Goal: Information Seeking & Learning: Understand process/instructions

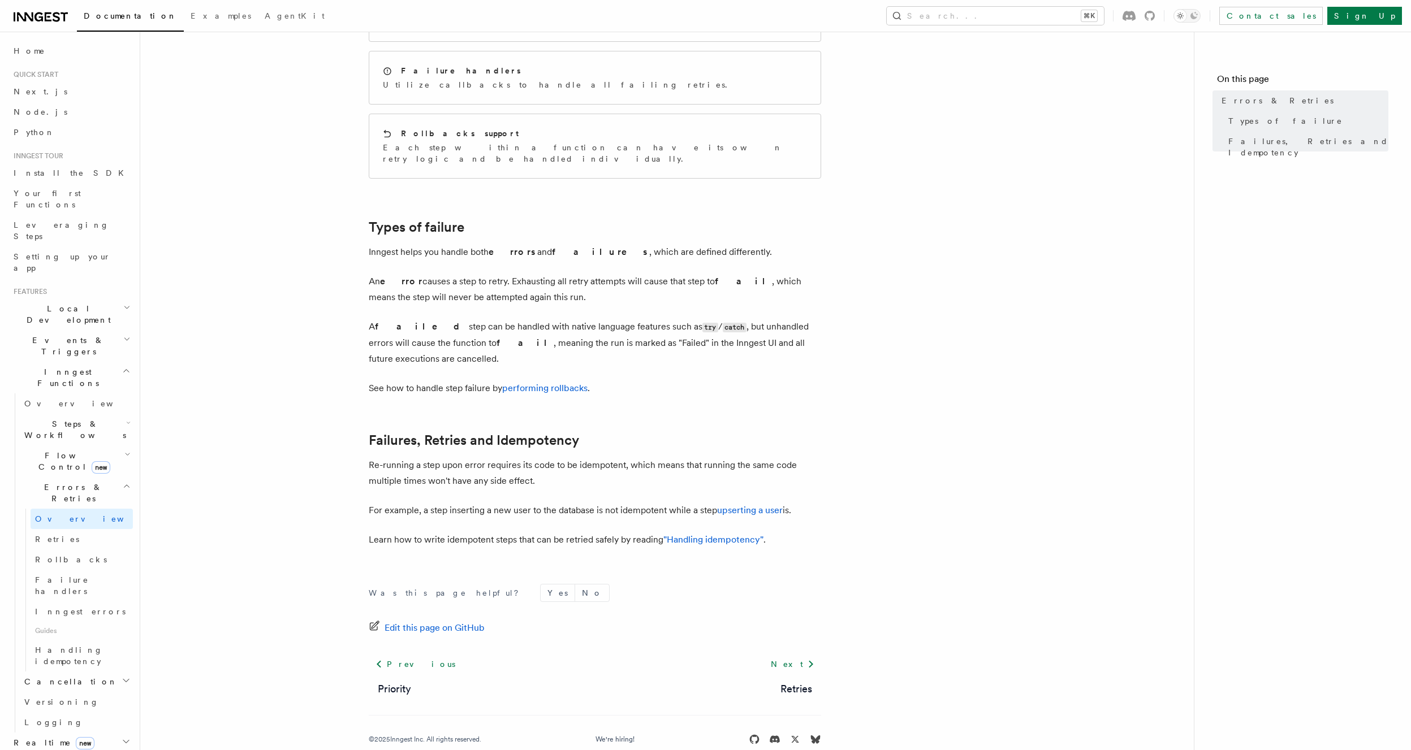
scroll to position [124, 0]
click at [490, 457] on p "Re-running a step upon error requires its code to be idempotent, which means th…" at bounding box center [595, 473] width 452 height 32
click at [542, 457] on p "Re-running a step upon error requires its code to be idempotent, which means th…" at bounding box center [595, 473] width 452 height 32
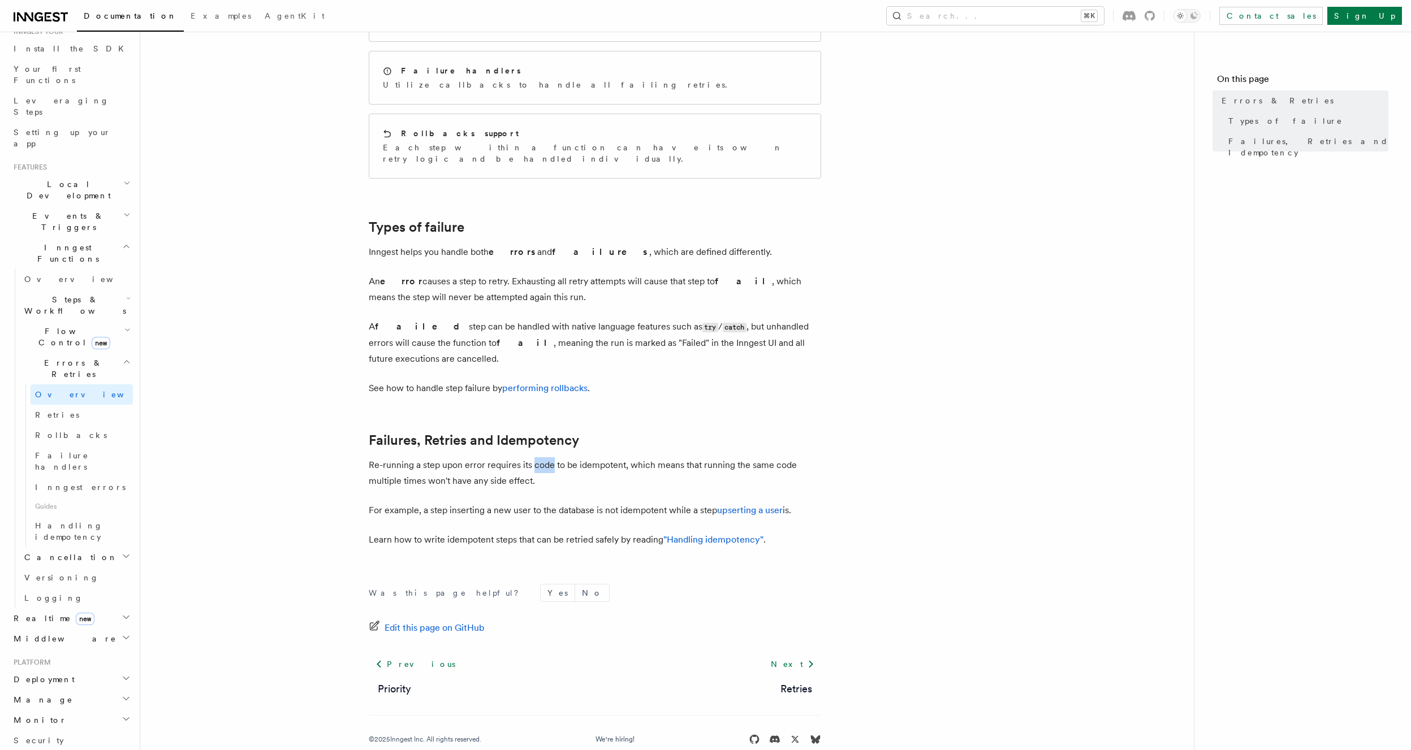
click at [542, 457] on p "Re-running a step upon error requires its code to be idempotent, which means th…" at bounding box center [595, 473] width 452 height 32
click at [463, 461] on p "Re-running a step upon error requires its code to be idempotent, which means th…" at bounding box center [595, 473] width 452 height 32
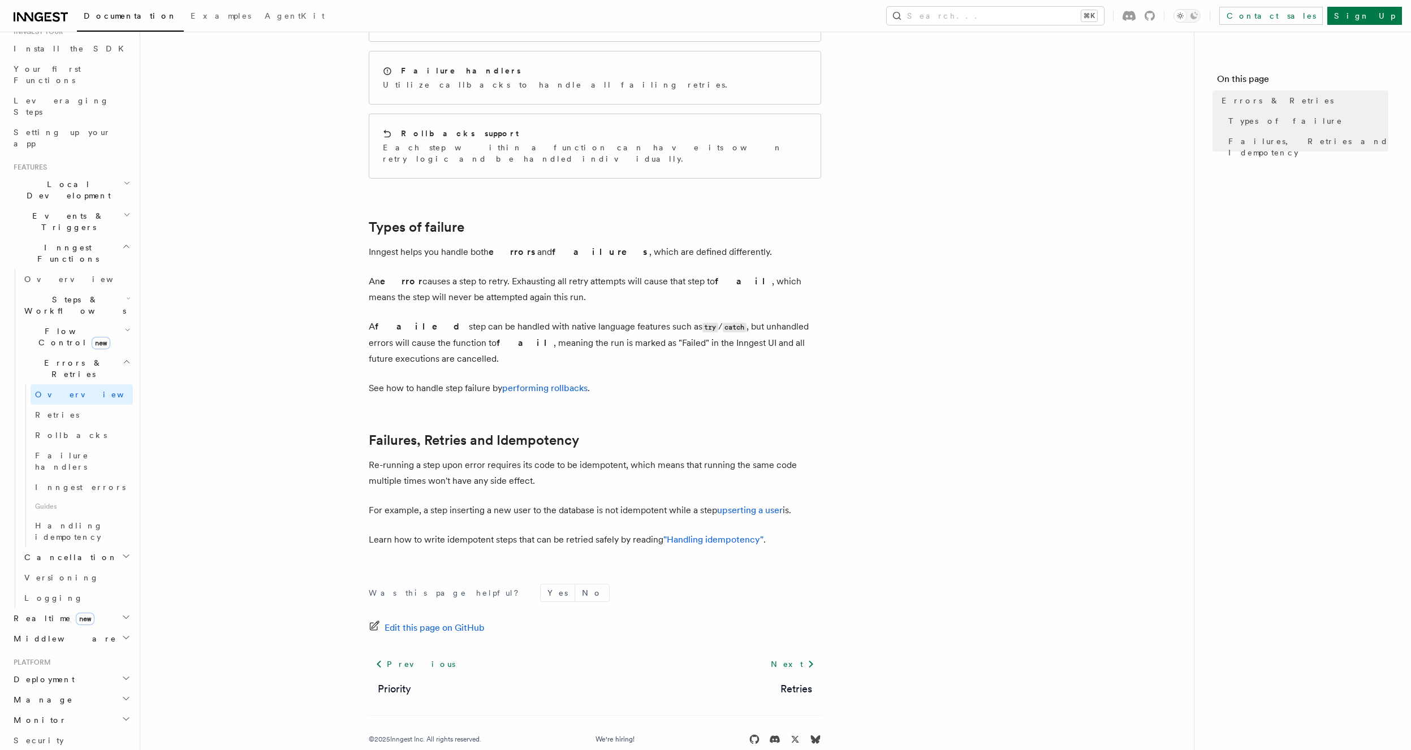
click at [430, 503] on p "For example, a step inserting a new user to the database is not idempotent whil…" at bounding box center [595, 511] width 452 height 16
click at [405, 532] on p "Learn how to write idempotent steps that can be retried safely by reading "Hand…" at bounding box center [595, 540] width 452 height 16
click at [406, 532] on p "Learn how to write idempotent steps that can be retried safely by reading "Hand…" at bounding box center [595, 540] width 452 height 16
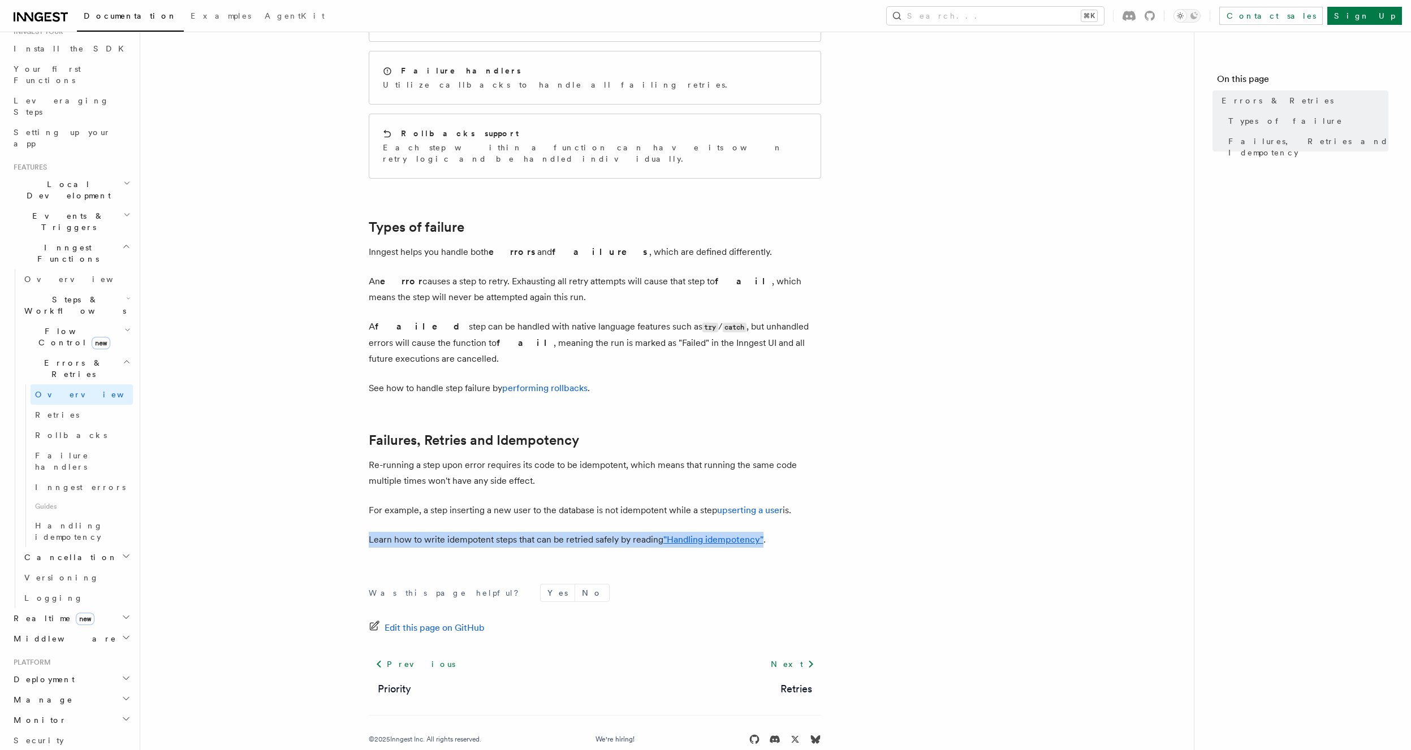
click at [406, 532] on p "Learn how to write idempotent steps that can be retried safely by reading "Hand…" at bounding box center [595, 540] width 452 height 16
click at [422, 503] on p "For example, a step inserting a new user to the database is not idempotent whil…" at bounding box center [595, 511] width 452 height 16
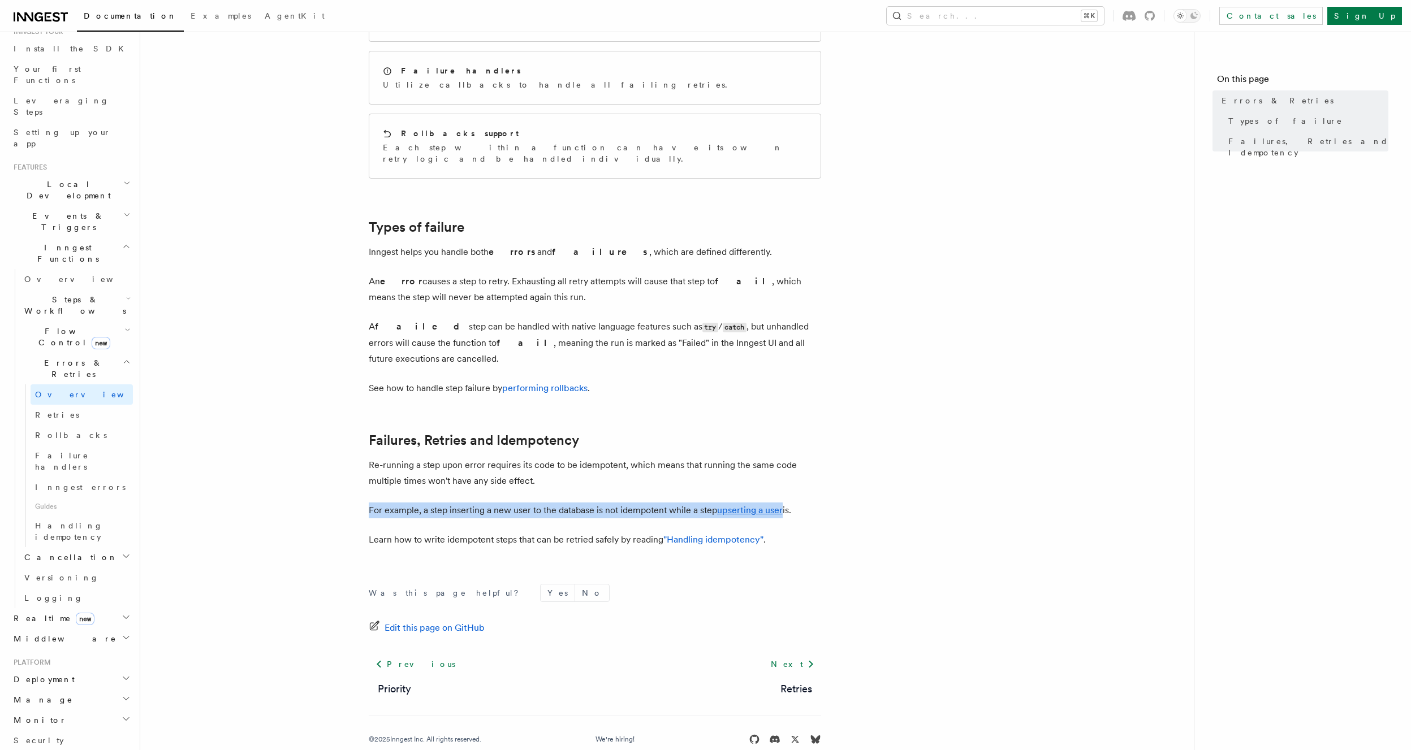
click at [422, 503] on p "For example, a step inserting a new user to the database is not idempotent whil…" at bounding box center [595, 511] width 452 height 16
click at [423, 503] on p "For example, a step inserting a new user to the database is not idempotent whil…" at bounding box center [595, 511] width 452 height 16
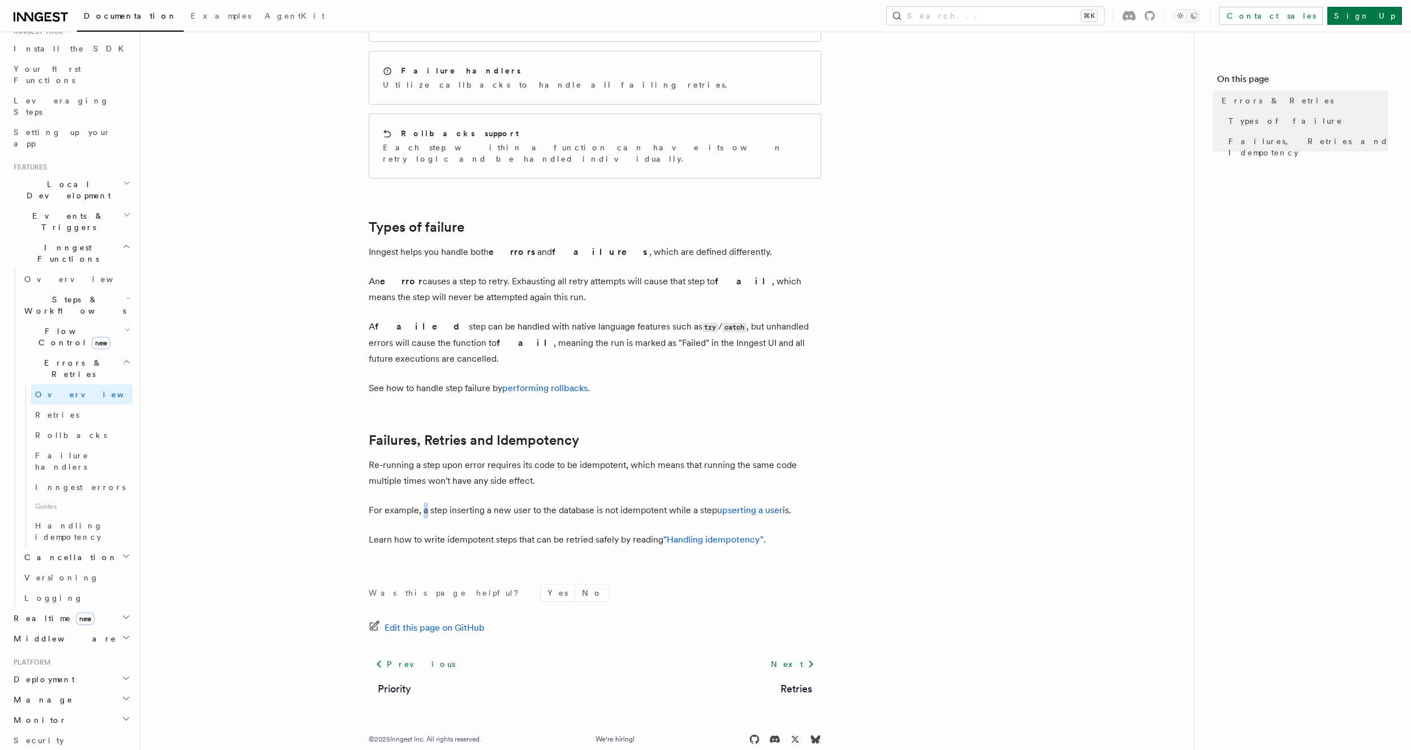
click at [423, 503] on p "For example, a step inserting a new user to the database is not idempotent whil…" at bounding box center [595, 511] width 452 height 16
click at [615, 319] on p "A failed step can be handled with native language features such as try / catch …" at bounding box center [595, 343] width 452 height 48
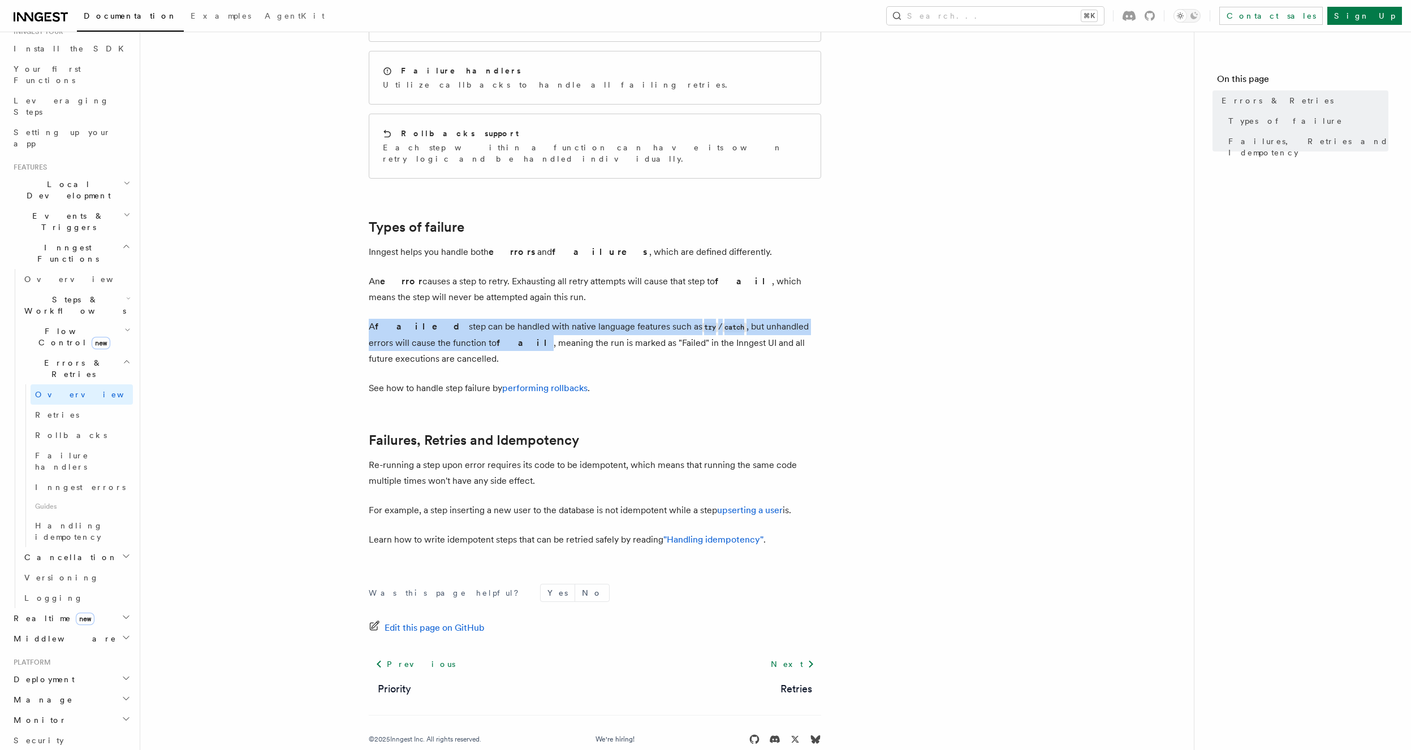
click at [615, 319] on p "A failed step can be handled with native language features such as try / catch …" at bounding box center [595, 343] width 452 height 48
click at [533, 320] on p "A failed step can be handled with native language features such as try / catch …" at bounding box center [595, 343] width 452 height 48
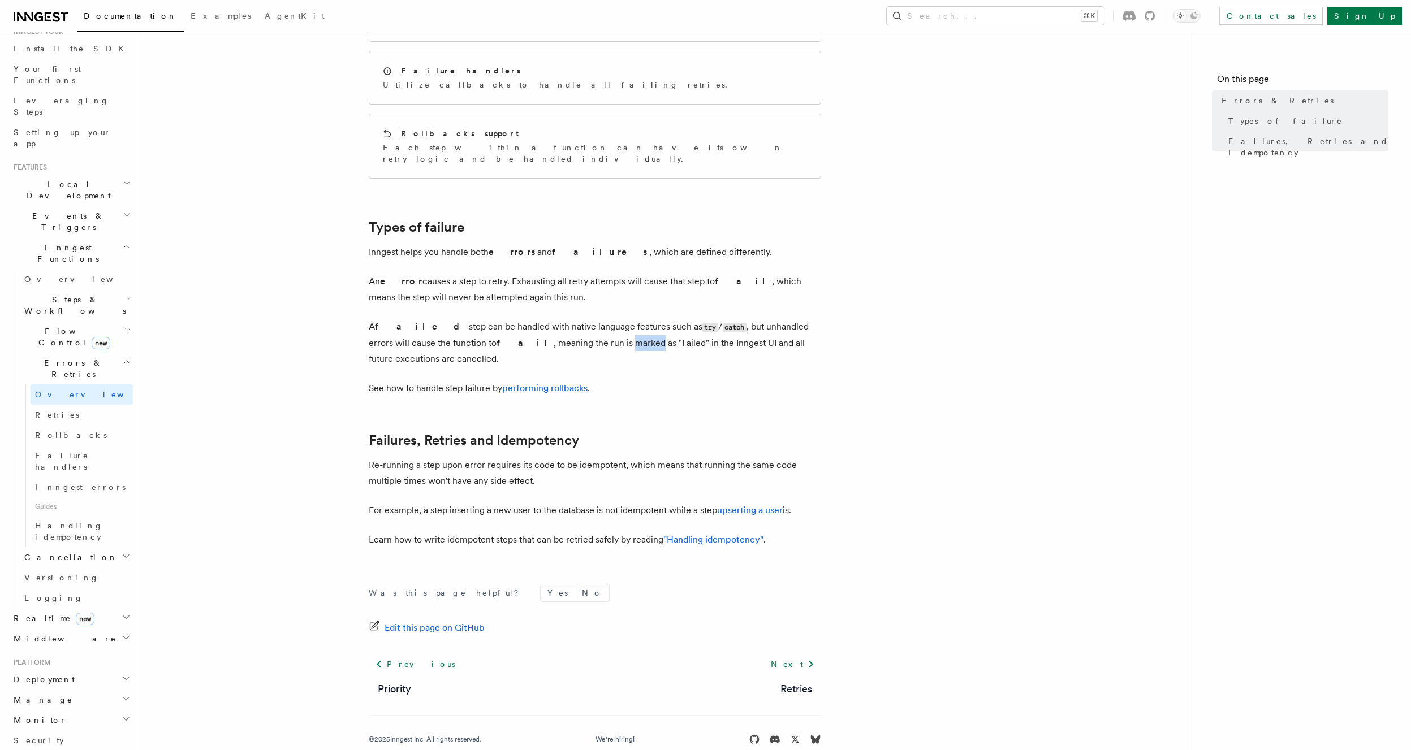
click at [533, 320] on p "A failed step can be handled with native language features such as try / catch …" at bounding box center [595, 343] width 452 height 48
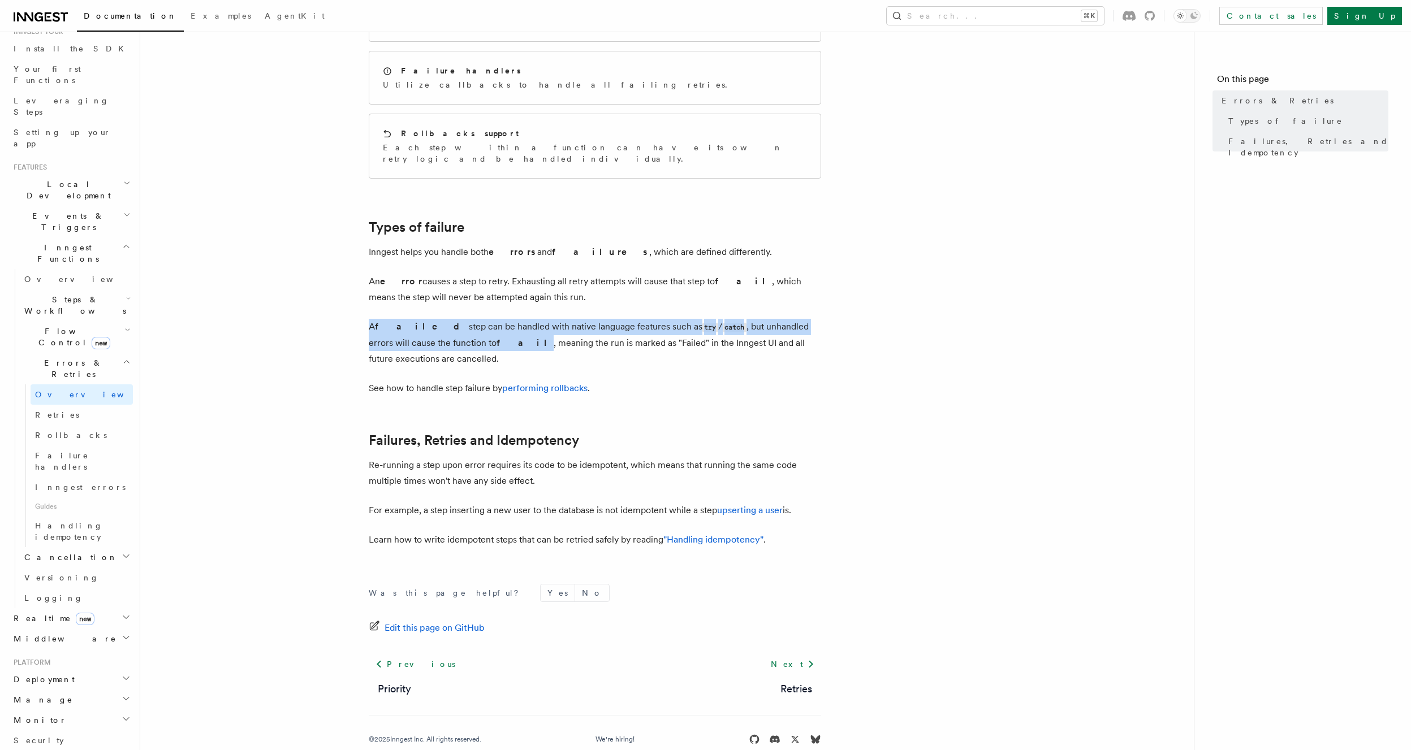
click at [533, 320] on p "A failed step can be handled with native language features such as try / catch …" at bounding box center [595, 343] width 452 height 48
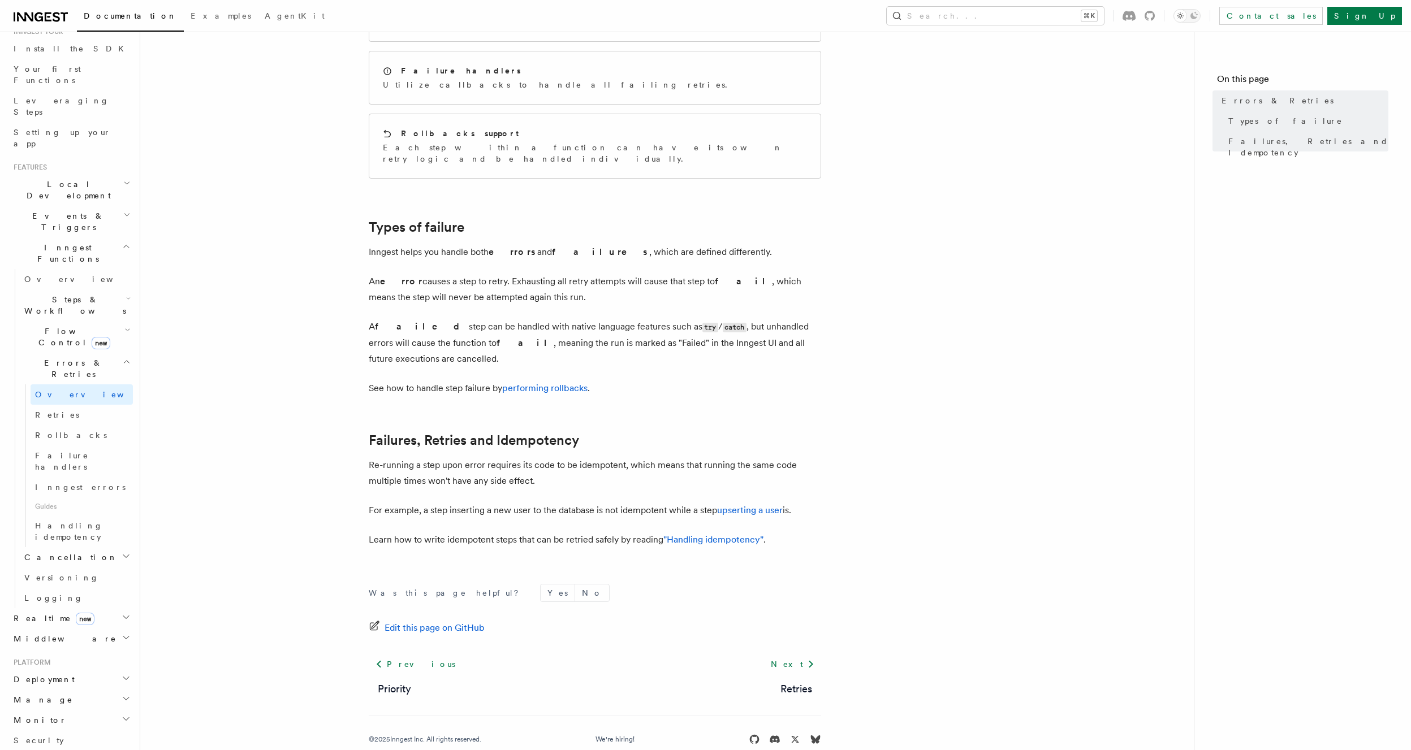
click at [426, 381] on p "See how to handle step failure by performing rollbacks ." at bounding box center [595, 389] width 452 height 16
click at [496, 338] on strong "fail" at bounding box center [524, 343] width 57 height 11
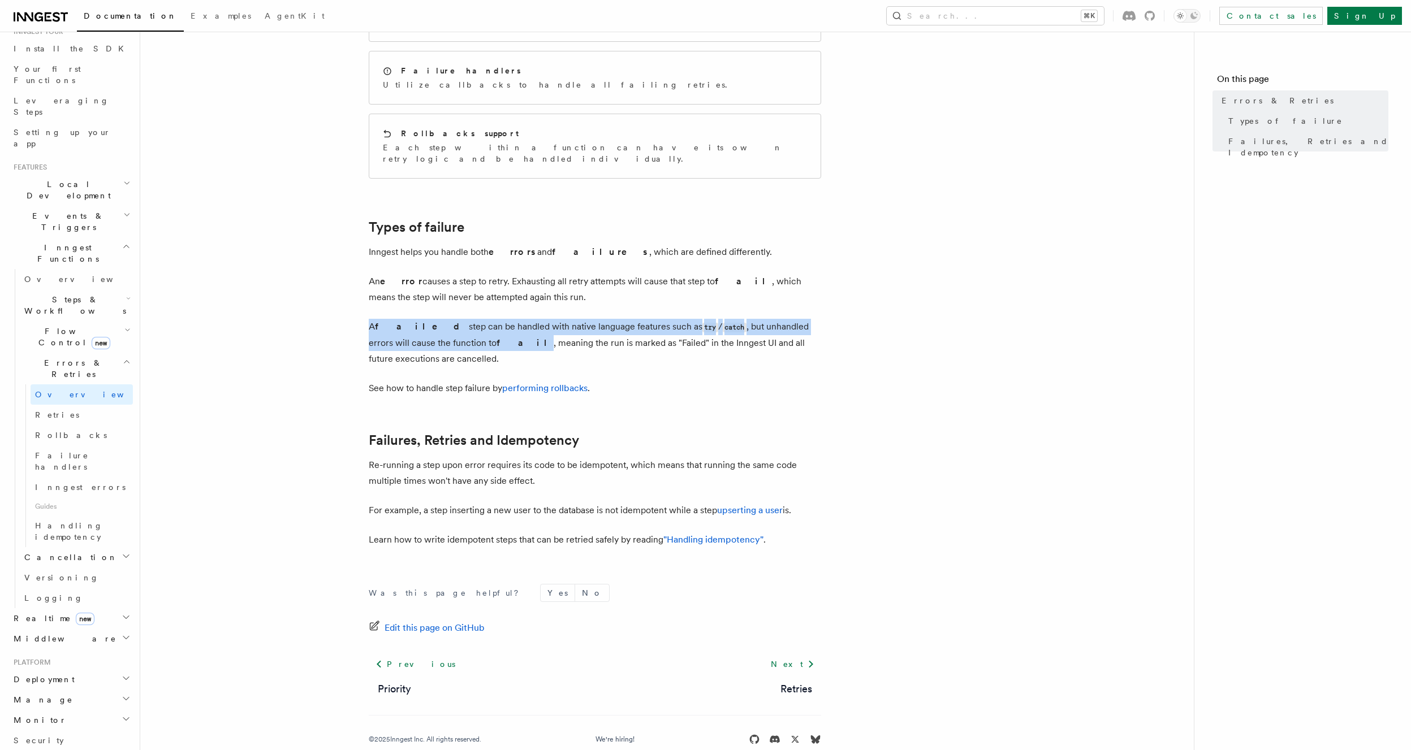
click at [496, 338] on strong "fail" at bounding box center [524, 343] width 57 height 11
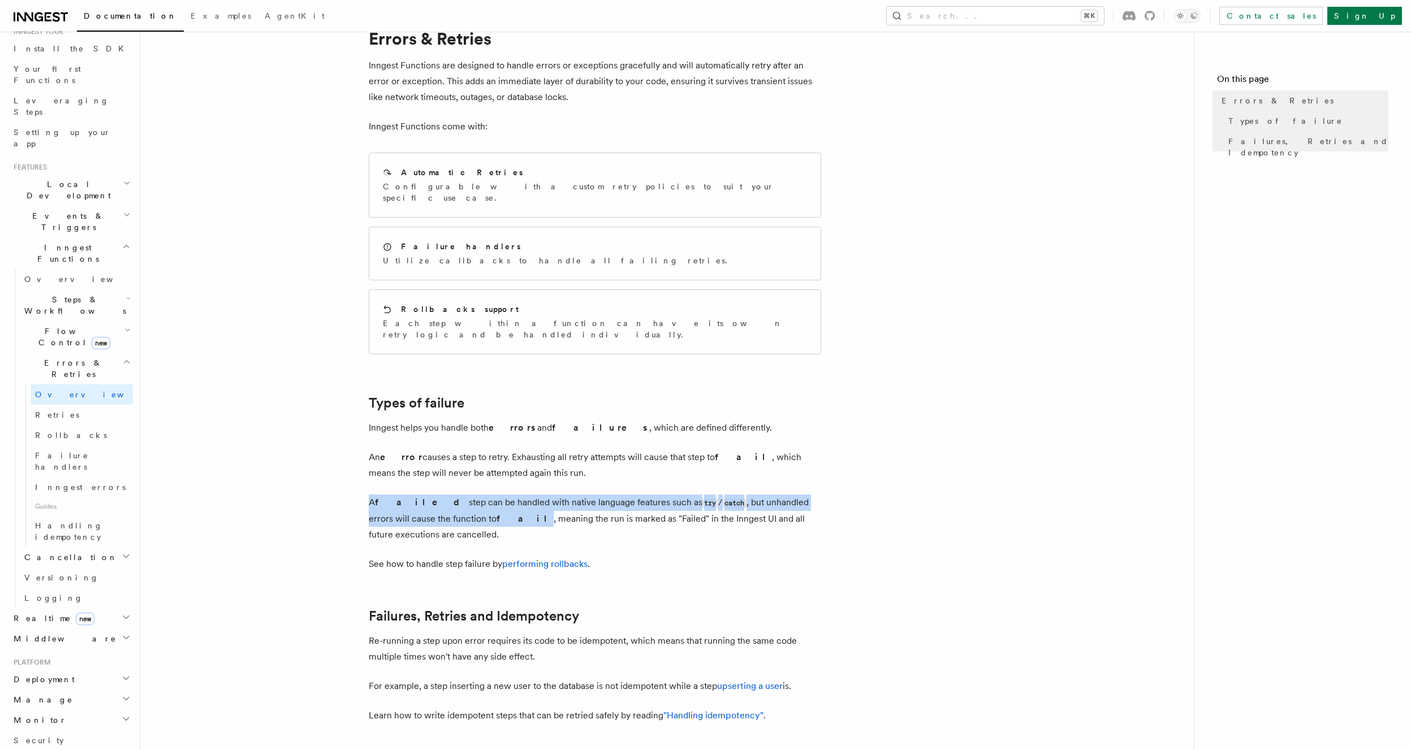
scroll to position [0, 0]
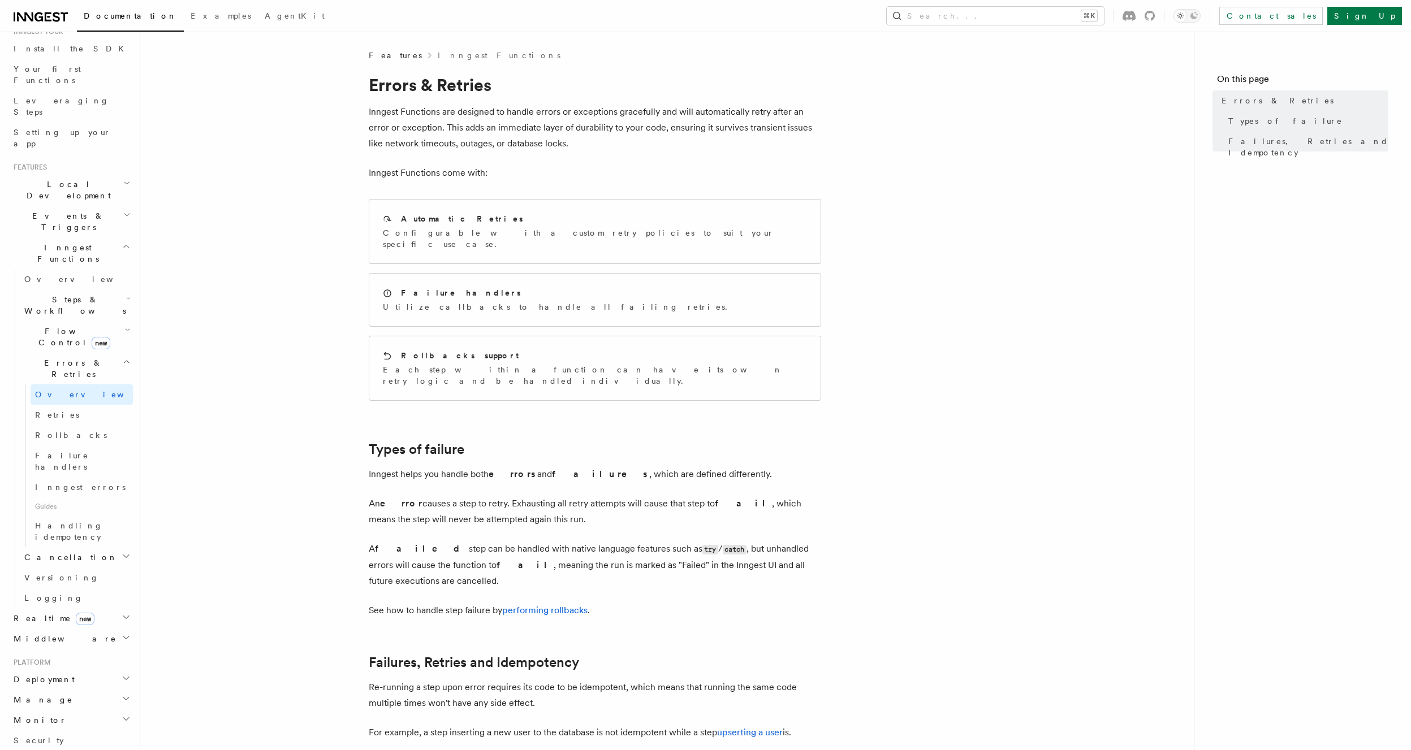
click at [476, 467] on p "Inngest helps you handle both errors and failures , which are defined different…" at bounding box center [595, 475] width 452 height 16
click at [477, 467] on p "Inngest helps you handle both errors and failures , which are defined different…" at bounding box center [595, 475] width 452 height 16
click at [473, 496] on p "An error causes a step to retry. Exhausting all retry attempts will cause that …" at bounding box center [595, 512] width 452 height 32
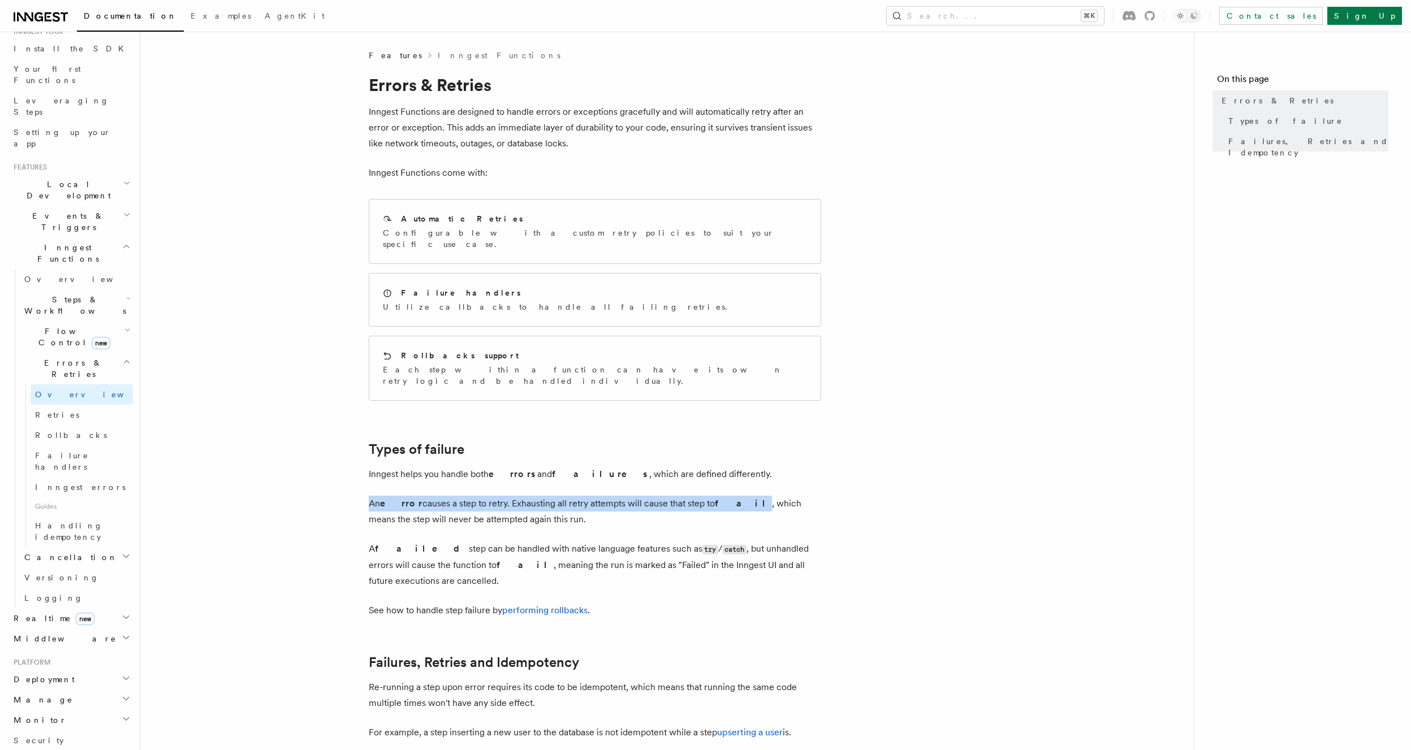
click at [473, 496] on p "An error causes a step to retry. Exhausting all retry attempts will cause that …" at bounding box center [595, 512] width 452 height 32
click at [486, 467] on p "Inngest helps you handle both errors and failures , which are defined different…" at bounding box center [595, 475] width 452 height 16
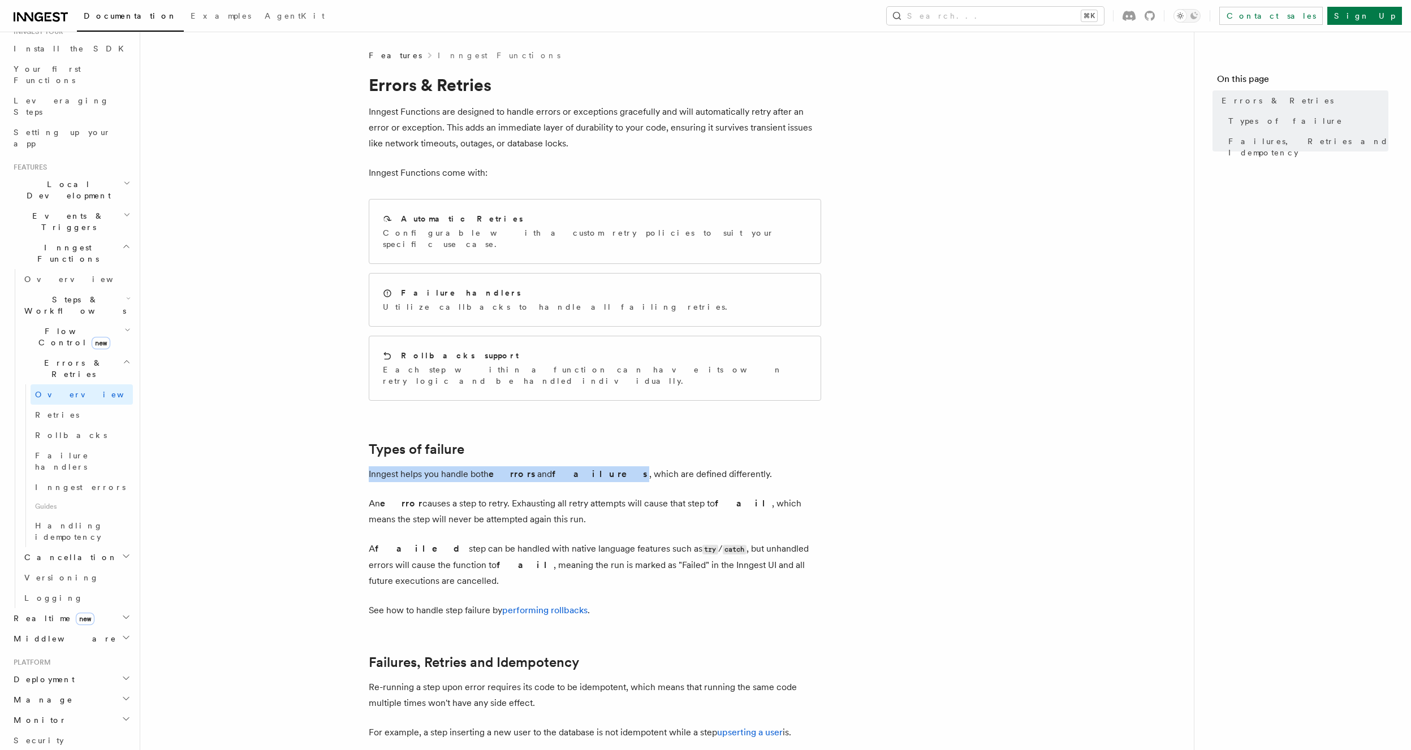
click at [486, 467] on p "Inngest helps you handle both errors and failures , which are defined different…" at bounding box center [595, 475] width 452 height 16
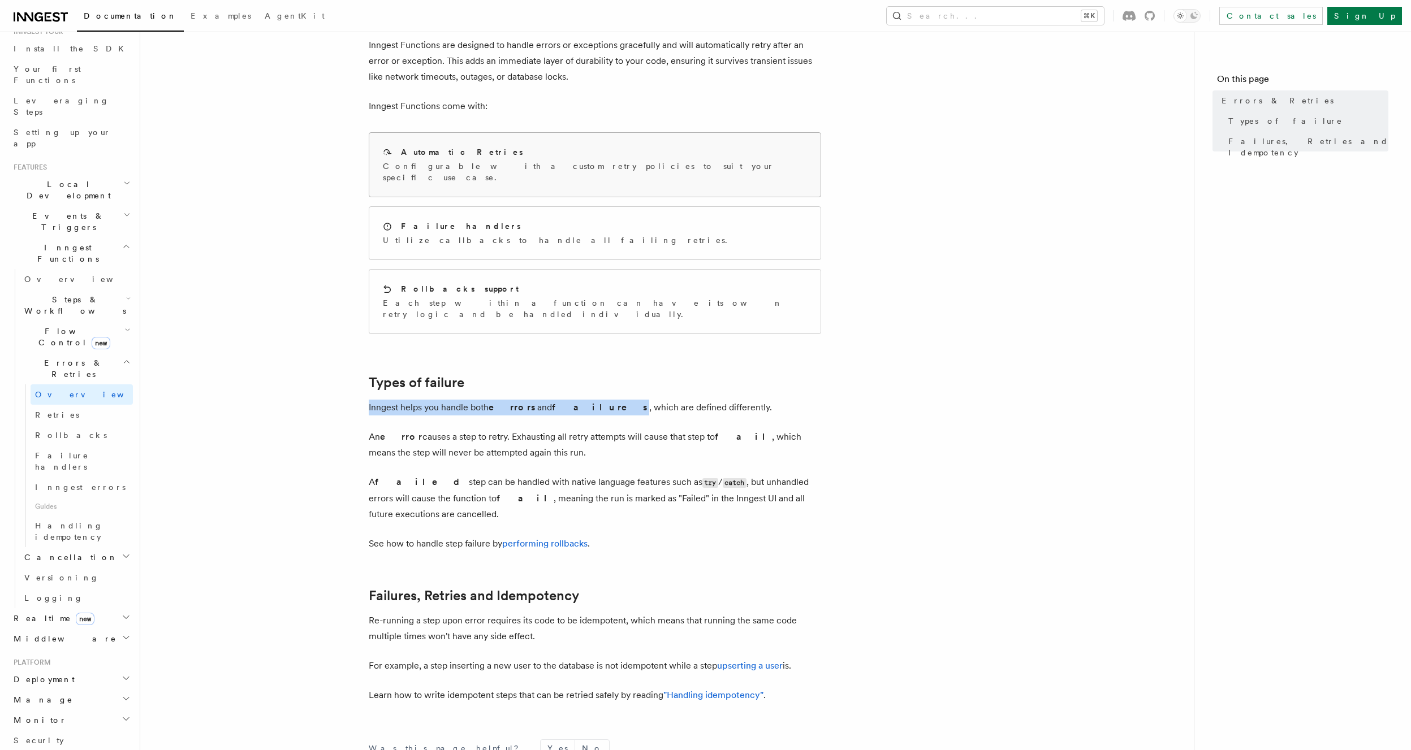
scroll to position [70, 0]
click at [80, 451] on span "Failure handlers" at bounding box center [62, 461] width 54 height 20
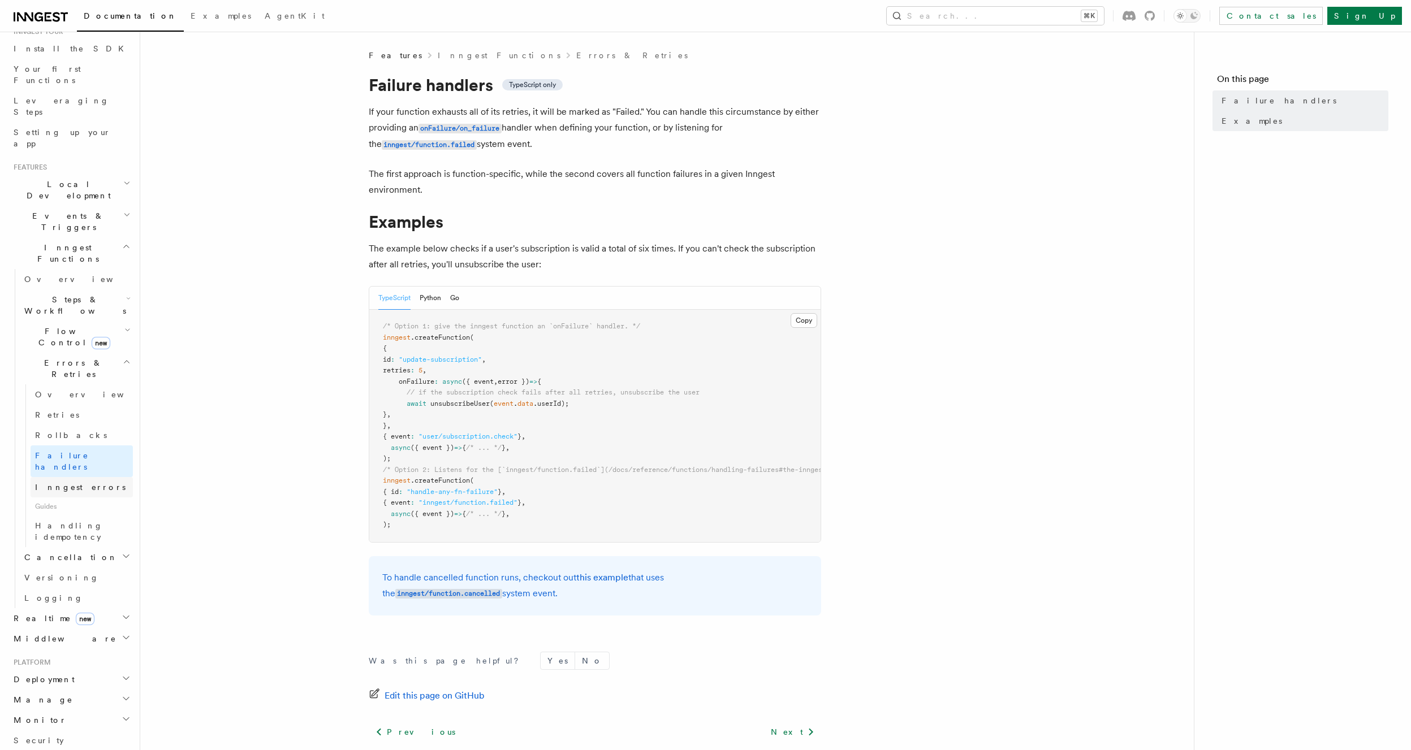
click at [73, 483] on span "Inngest errors" at bounding box center [80, 487] width 90 height 9
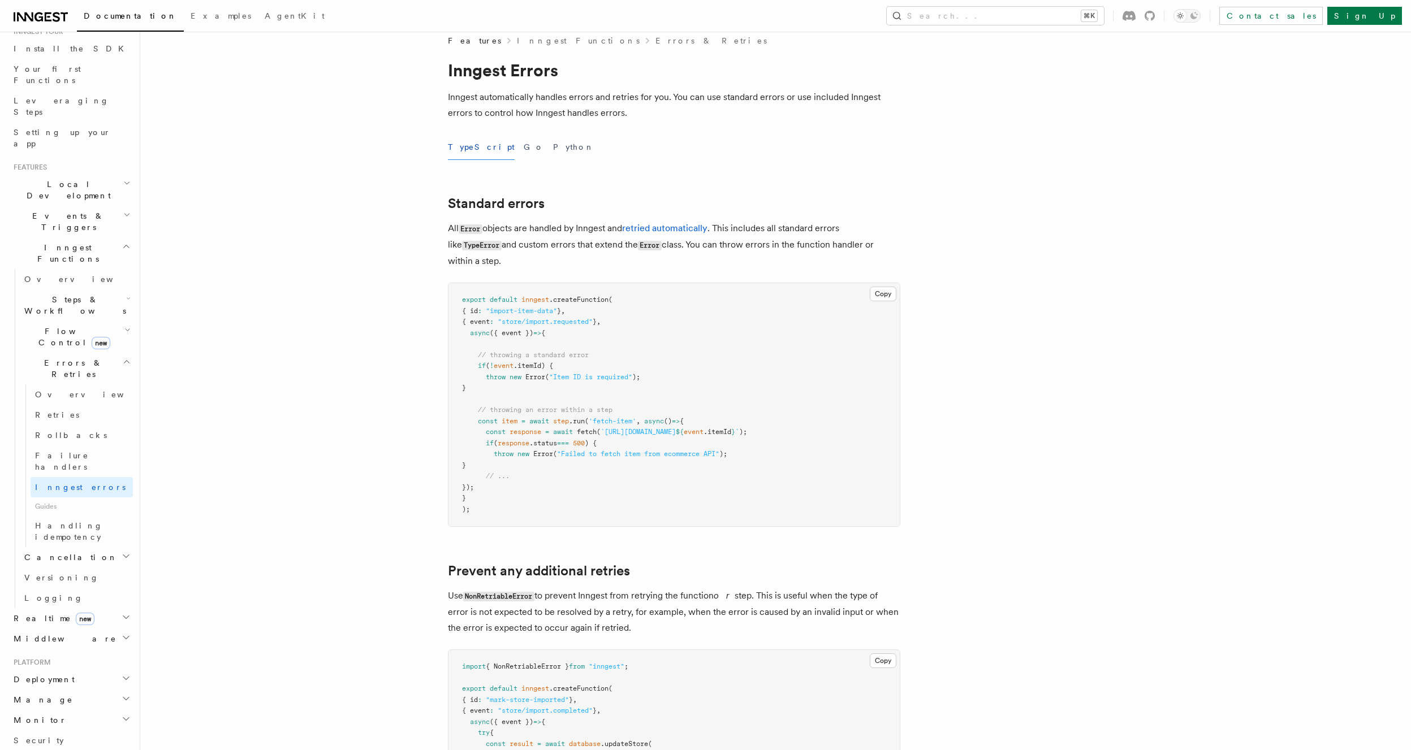
scroll to position [21, 0]
click at [505, 482] on pre "export default inngest .createFunction ( { id : "import-item-data" } , { event …" at bounding box center [673, 398] width 451 height 243
click at [547, 224] on p "All Error objects are handled by Inngest and retried automatically . This inclu…" at bounding box center [674, 238] width 452 height 49
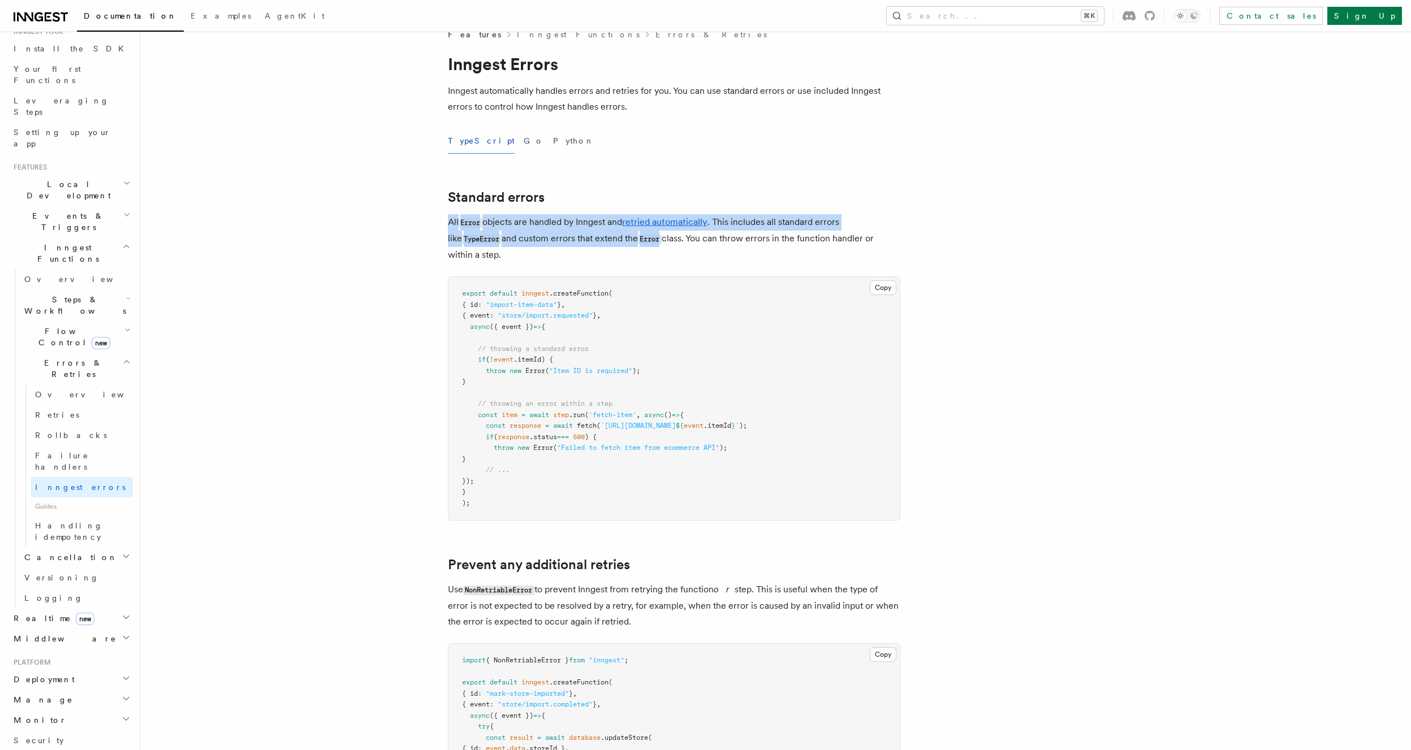
click at [547, 224] on p "All Error objects are handled by Inngest and retried automatically . This inclu…" at bounding box center [674, 238] width 452 height 49
click at [550, 238] on p "All Error objects are handled by Inngest and retried automatically . This inclu…" at bounding box center [674, 238] width 452 height 49
click at [549, 227] on p "All Error objects are handled by Inngest and retried automatically . This inclu…" at bounding box center [674, 238] width 452 height 49
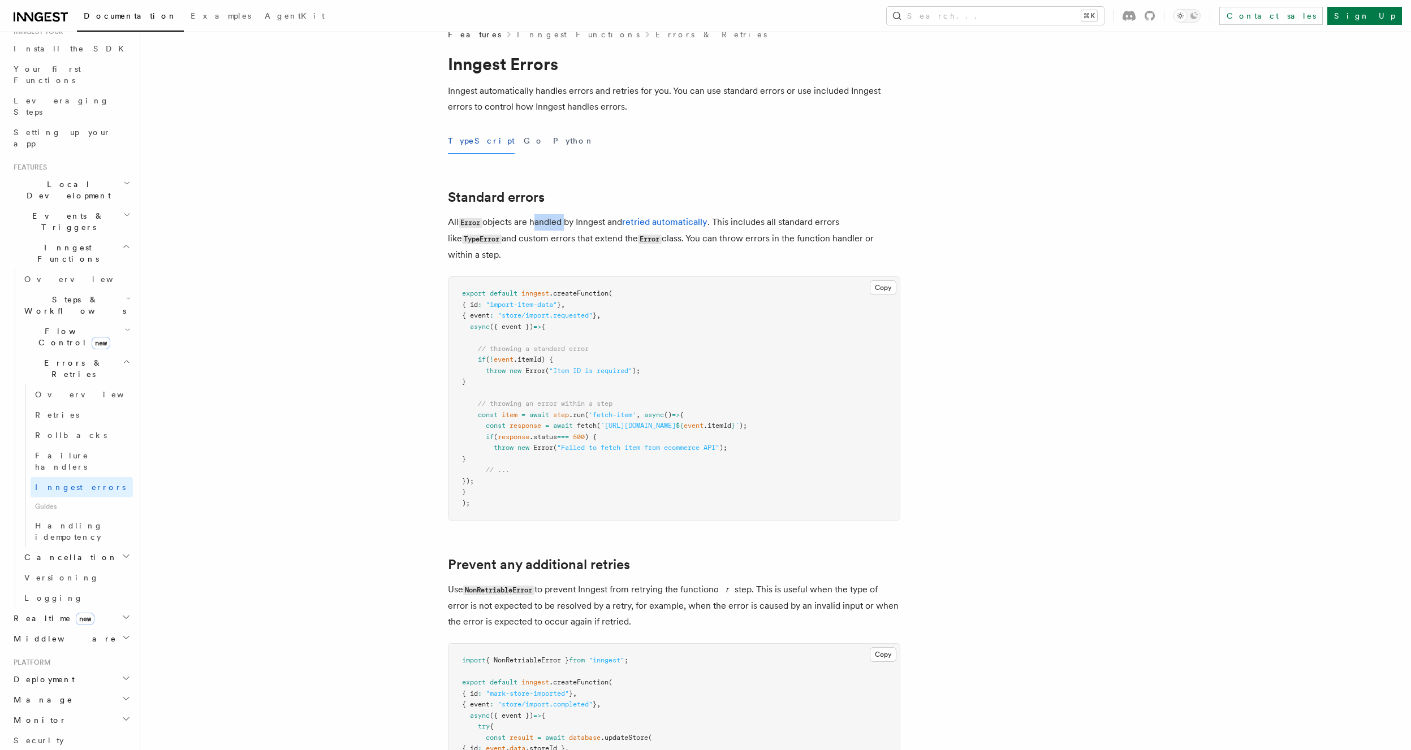
click at [549, 227] on p "All Error objects are handled by Inngest and retried automatically . This inclu…" at bounding box center [674, 238] width 452 height 49
click at [539, 243] on p "All Error objects are handled by Inngest and retried automatically . This inclu…" at bounding box center [674, 238] width 452 height 49
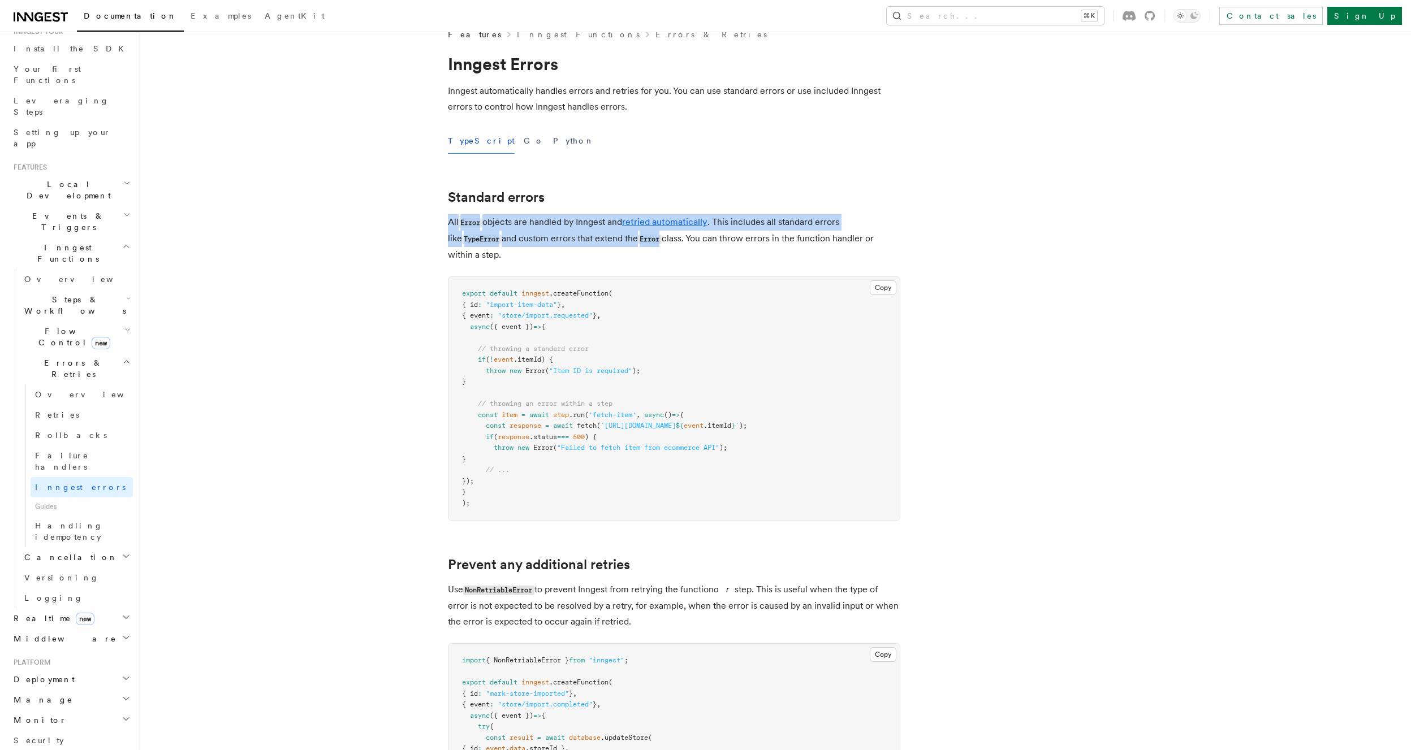
click at [539, 242] on p "All Error objects are handled by Inngest and retried automatically . This inclu…" at bounding box center [674, 238] width 452 height 49
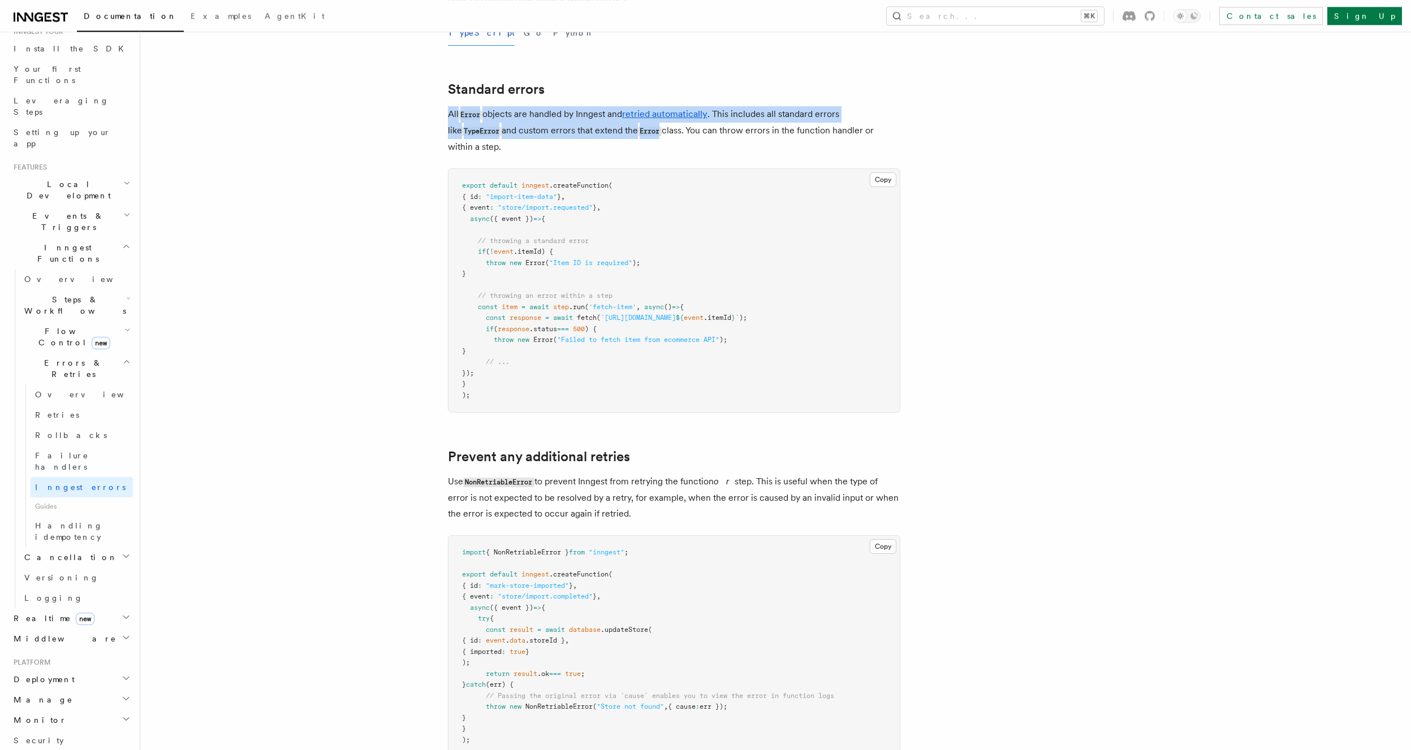
scroll to position [202, 0]
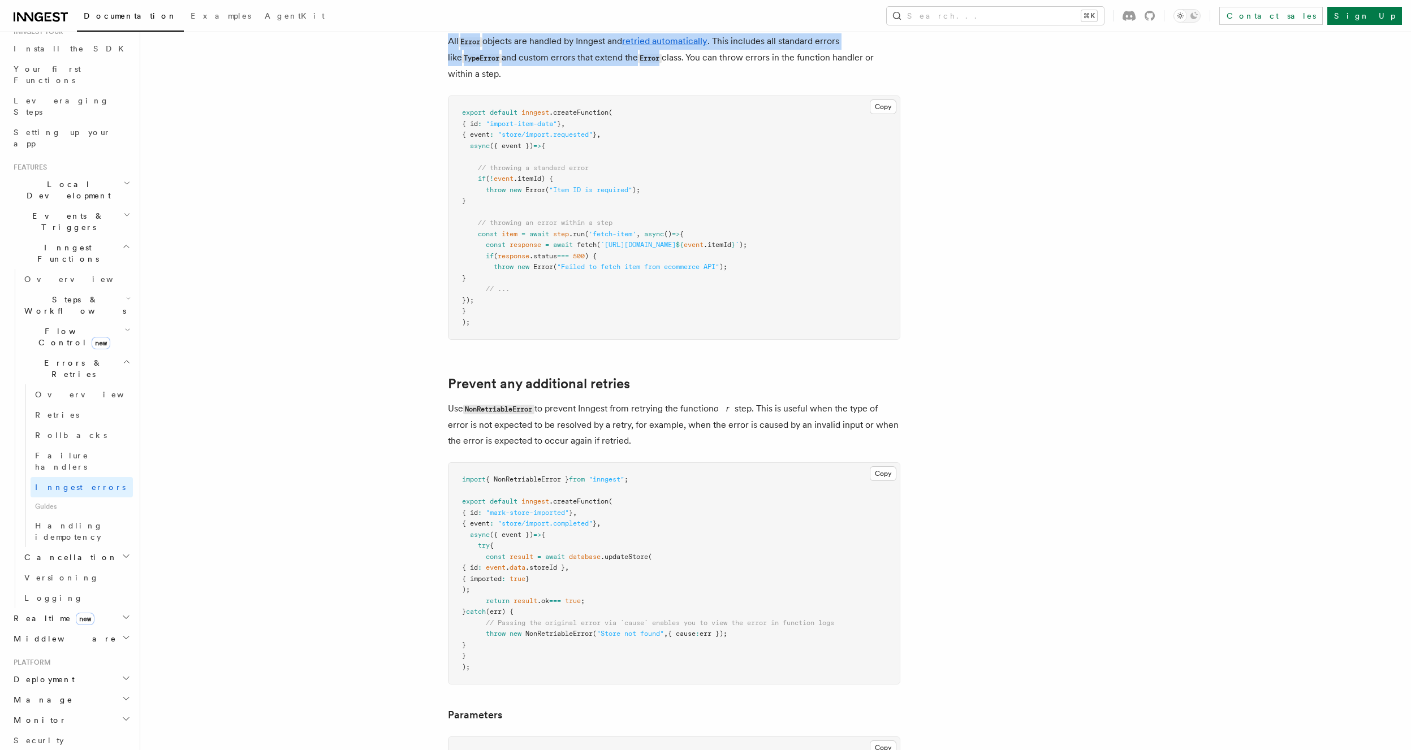
click at [552, 440] on p "Use NonRetriableError to prevent Inngest from retrying the function or step. Th…" at bounding box center [674, 425] width 452 height 48
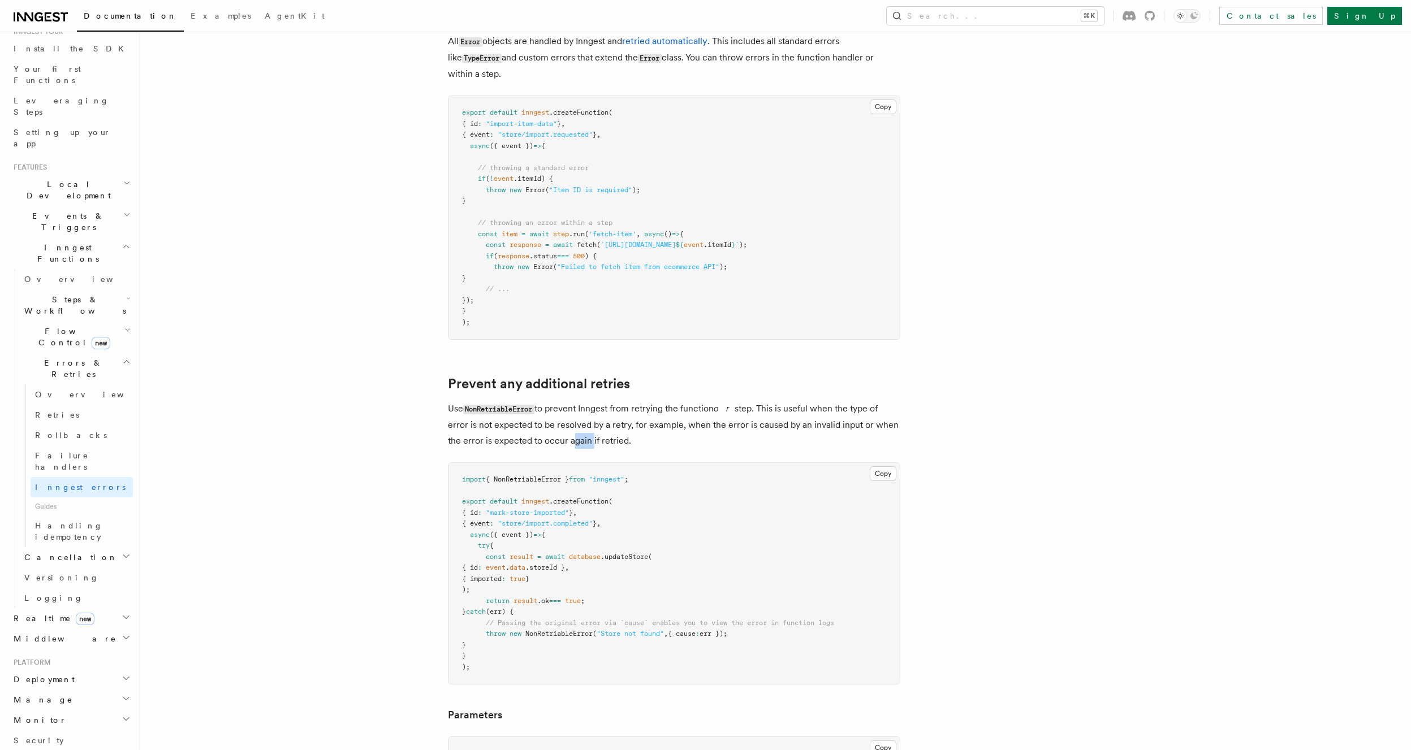
click at [552, 440] on p "Use NonRetriableError to prevent Inngest from retrying the function or step. Th…" at bounding box center [674, 425] width 452 height 48
click at [560, 428] on p "Use NonRetriableError to prevent Inngest from retrying the function or step. Th…" at bounding box center [674, 425] width 452 height 48
click at [563, 428] on p "Use NonRetriableError to prevent Inngest from retrying the function or step. Th…" at bounding box center [674, 425] width 452 height 48
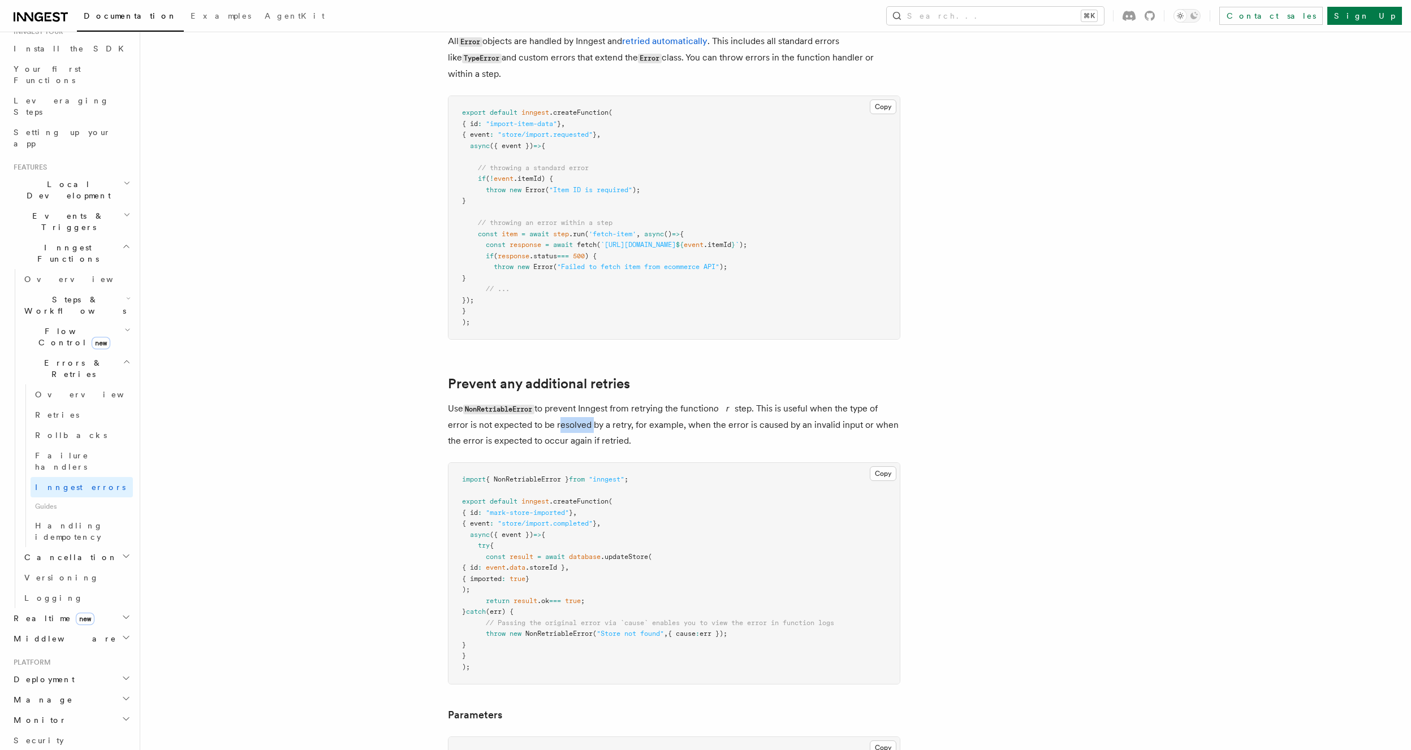
click at [564, 427] on p "Use NonRetriableError to prevent Inngest from retrying the function or step. Th…" at bounding box center [674, 425] width 452 height 48
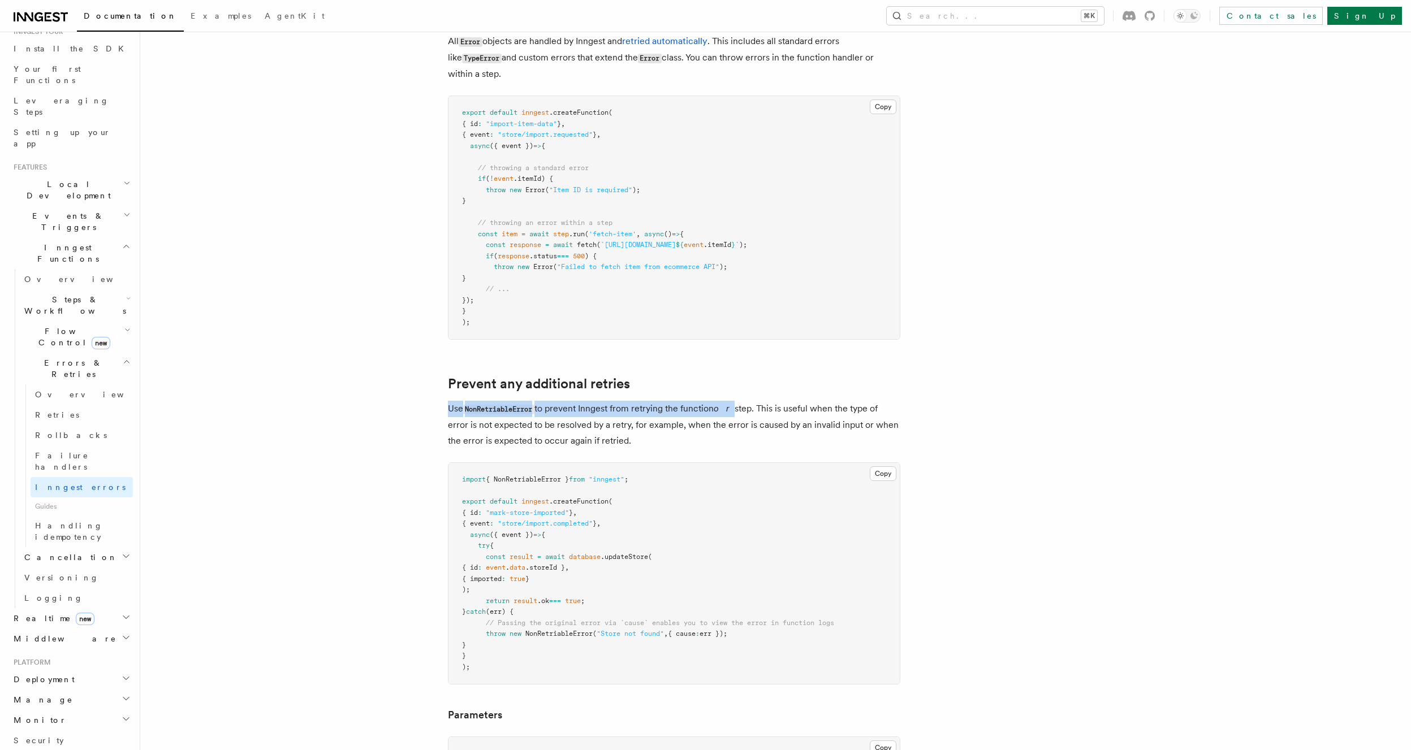
click at [568, 446] on p "Use NonRetriableError to prevent Inngest from retrying the function or step. Th…" at bounding box center [674, 425] width 452 height 48
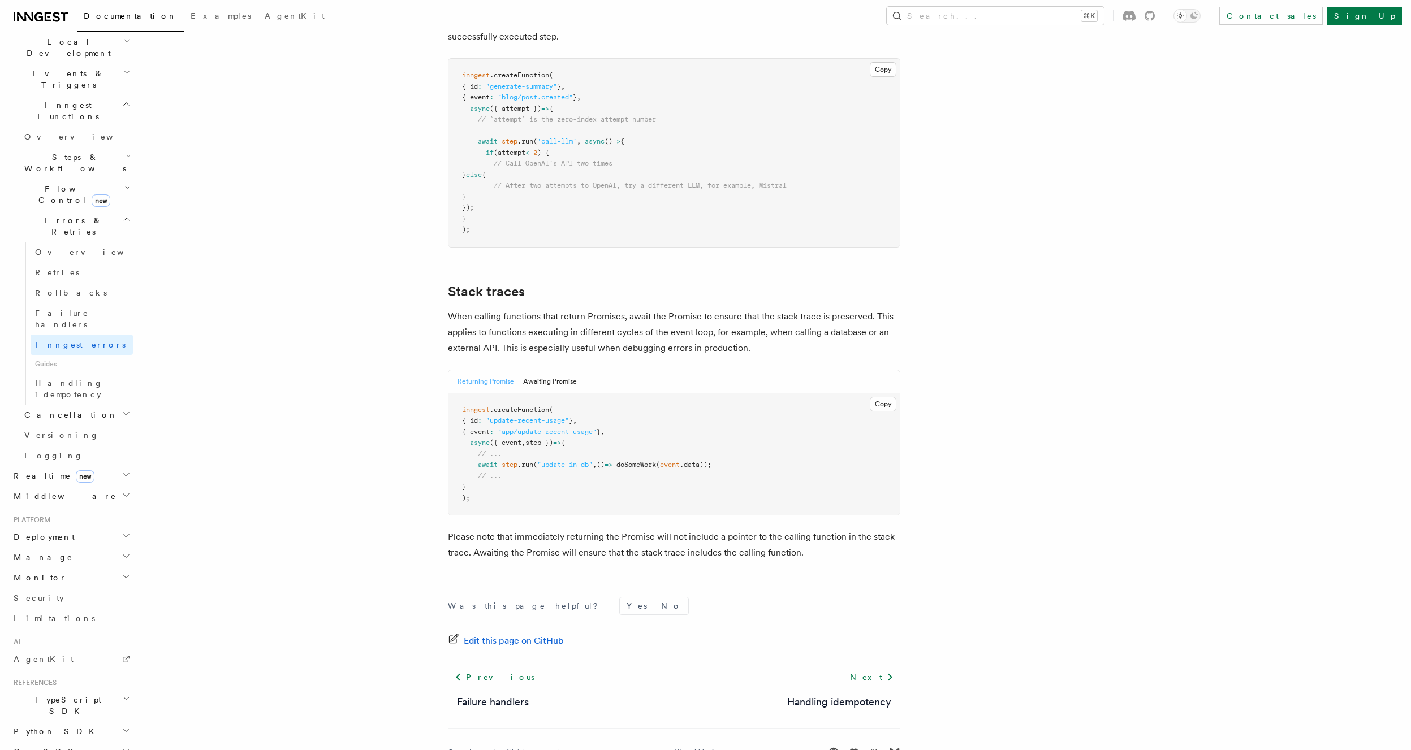
scroll to position [295, 0]
click at [123, 232] on icon "button" at bounding box center [126, 236] width 7 height 9
click at [111, 196] on h2 "Local Development" at bounding box center [71, 212] width 124 height 32
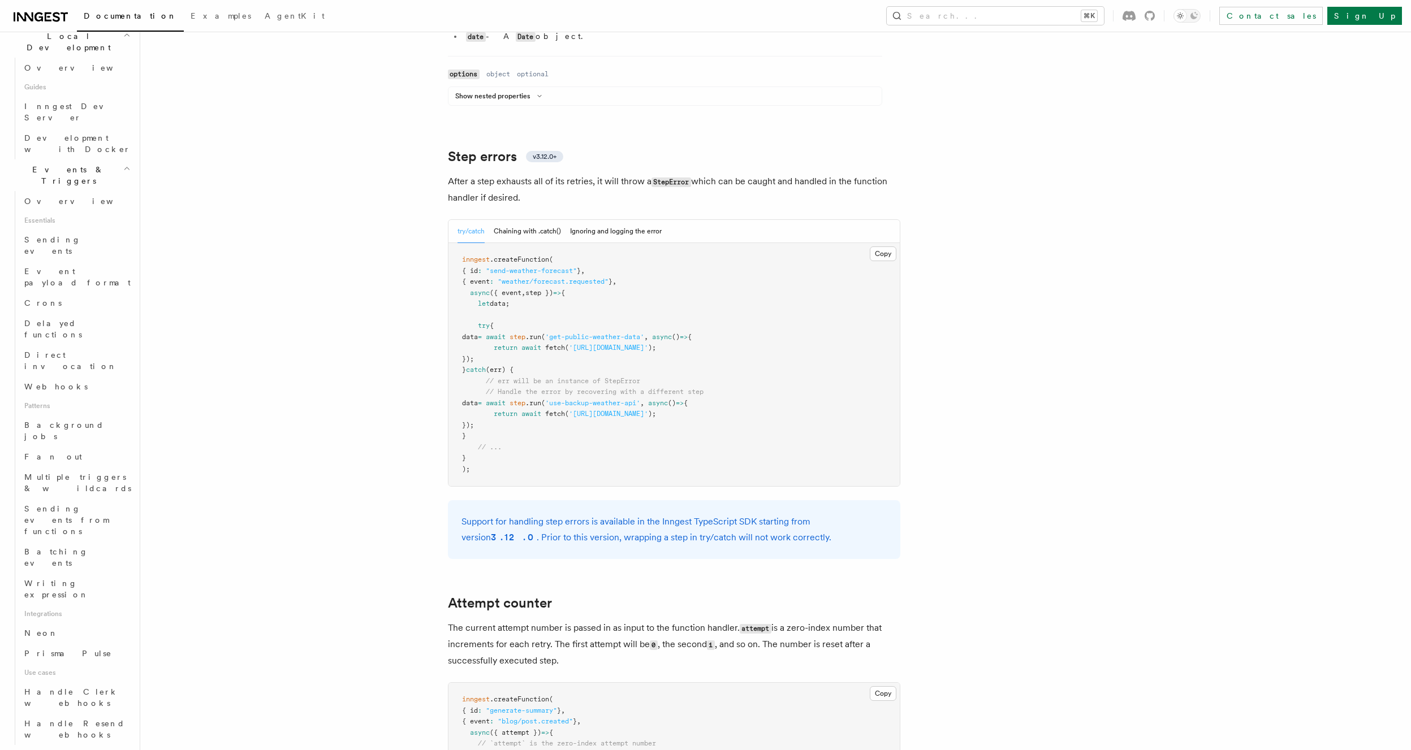
scroll to position [385, 0]
click at [120, 685] on h2 "Steps & Workflows" at bounding box center [76, 701] width 113 height 32
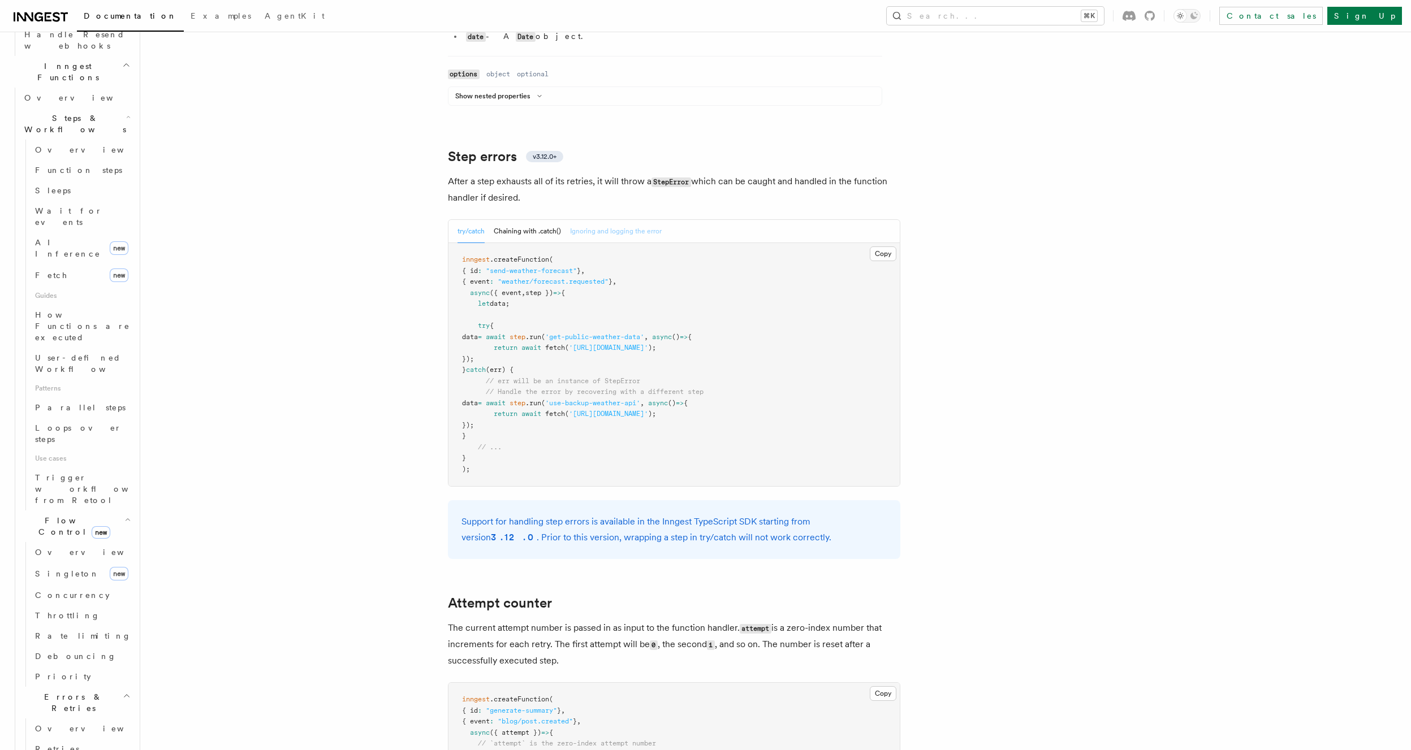
click at [635, 220] on button "Ignoring and logging the error" at bounding box center [616, 231] width 92 height 23
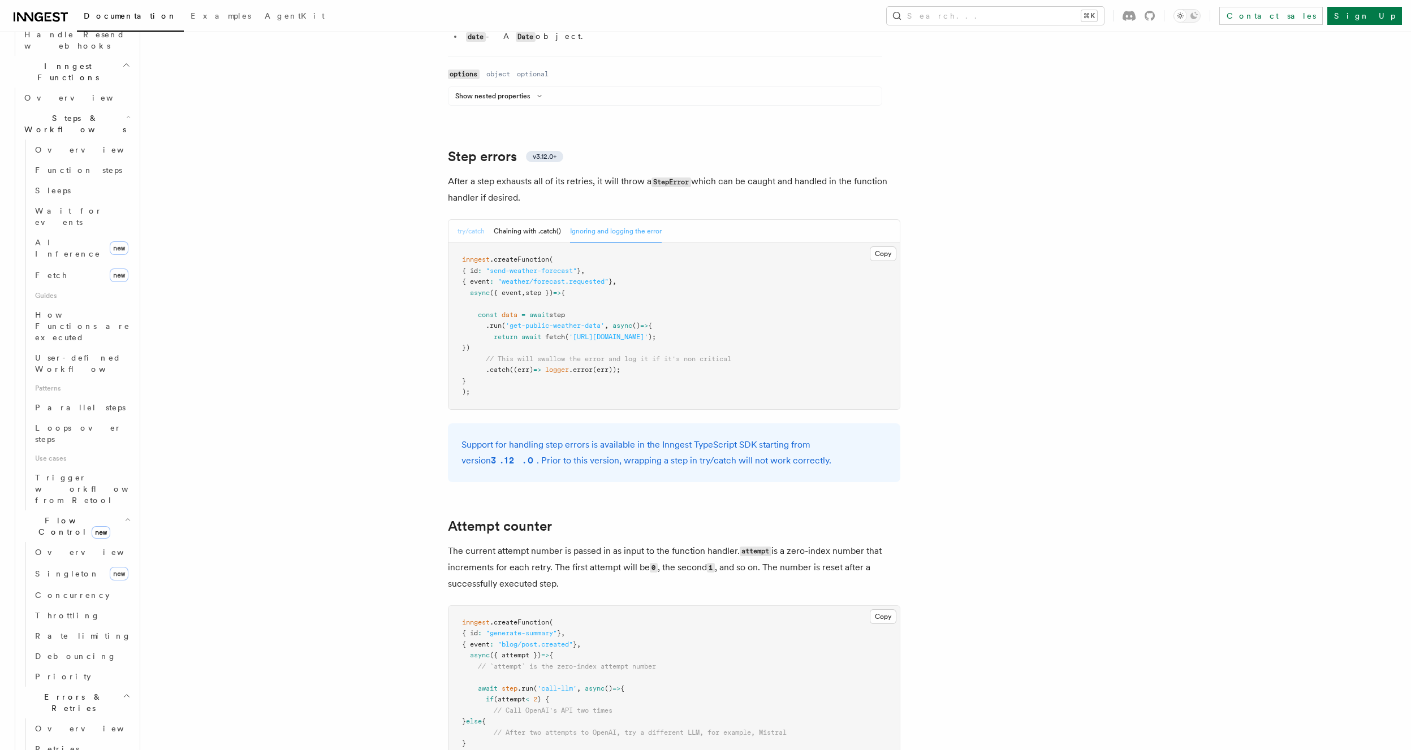
click at [476, 220] on button "try/catch" at bounding box center [470, 231] width 27 height 23
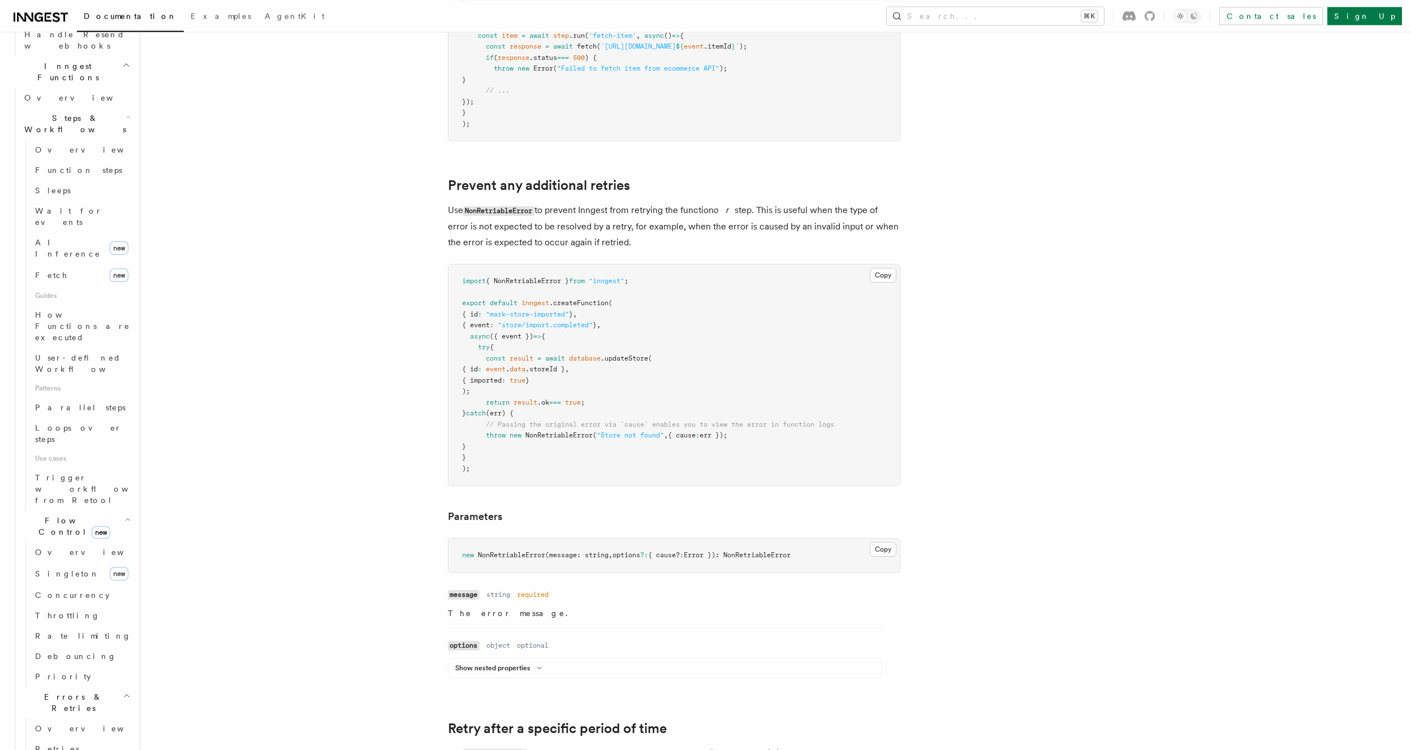
scroll to position [391, 0]
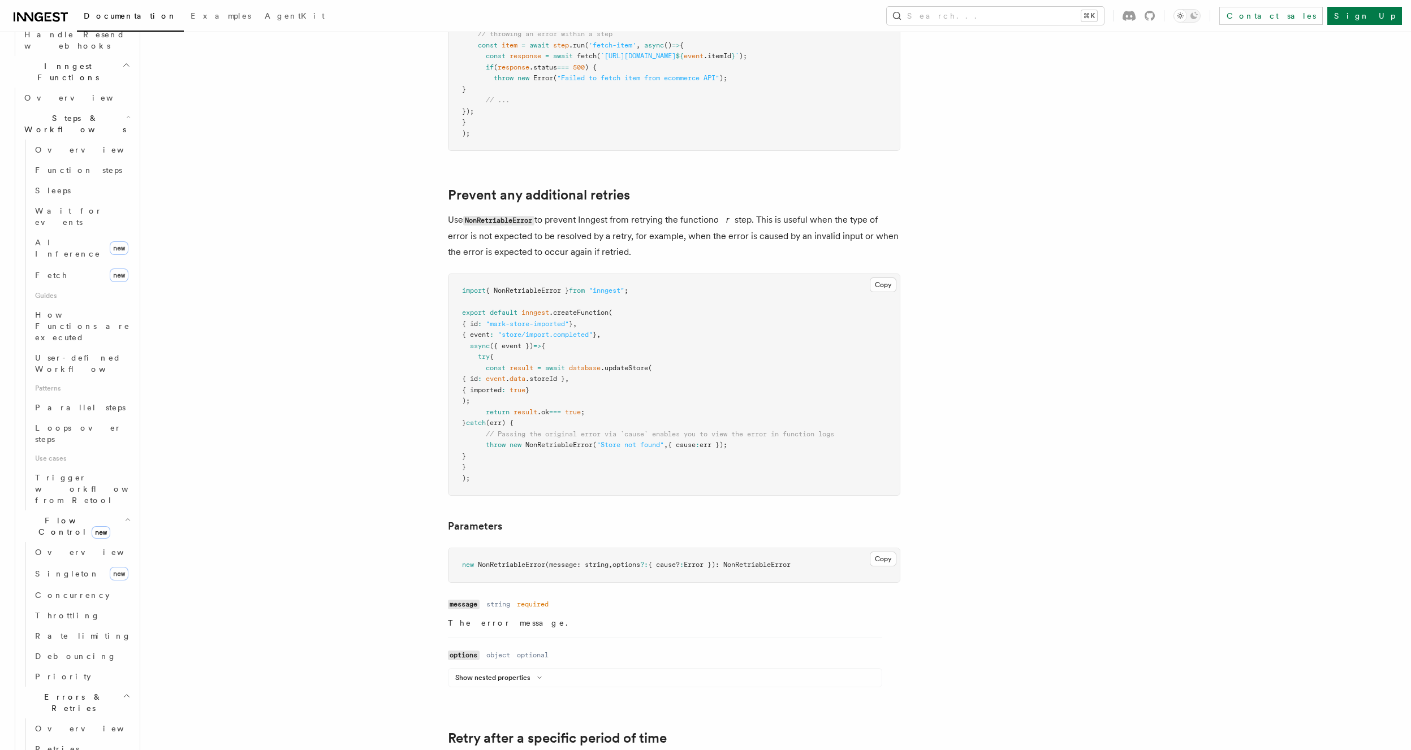
click at [543, 458] on pre "import { NonRetriableError } from "inngest" ; export default inngest .createFun…" at bounding box center [673, 384] width 451 height 221
click at [530, 444] on span "NonRetriableError" at bounding box center [558, 445] width 67 height 8
click at [530, 443] on span "NonRetriableError" at bounding box center [558, 445] width 67 height 8
drag, startPoint x: 854, startPoint y: 417, endPoint x: 881, endPoint y: 369, distance: 54.4
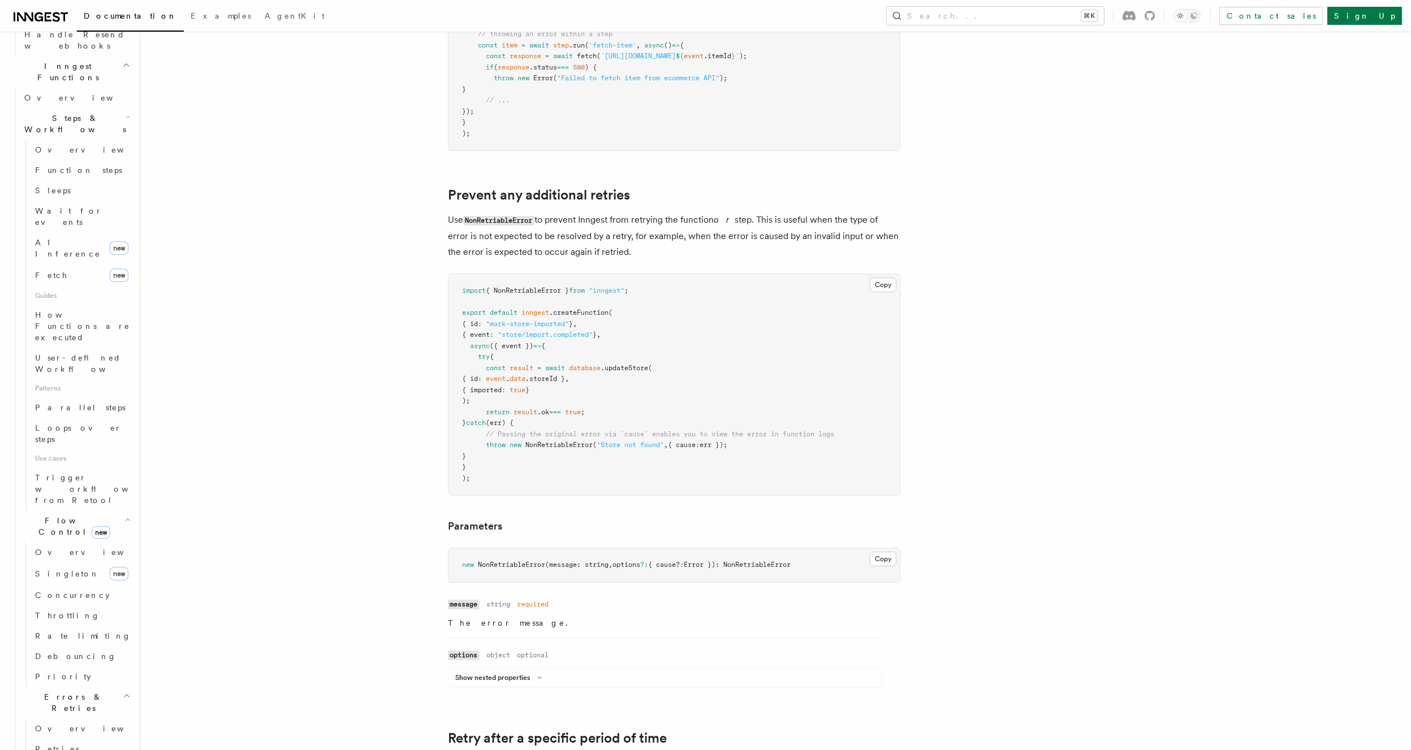
click at [858, 412] on pre "import { NonRetriableError } from "inngest" ; export default inngest .createFun…" at bounding box center [673, 384] width 451 height 221
click at [891, 287] on button "Copy Copied" at bounding box center [883, 285] width 27 height 15
